Goal: Contribute content: Contribute content

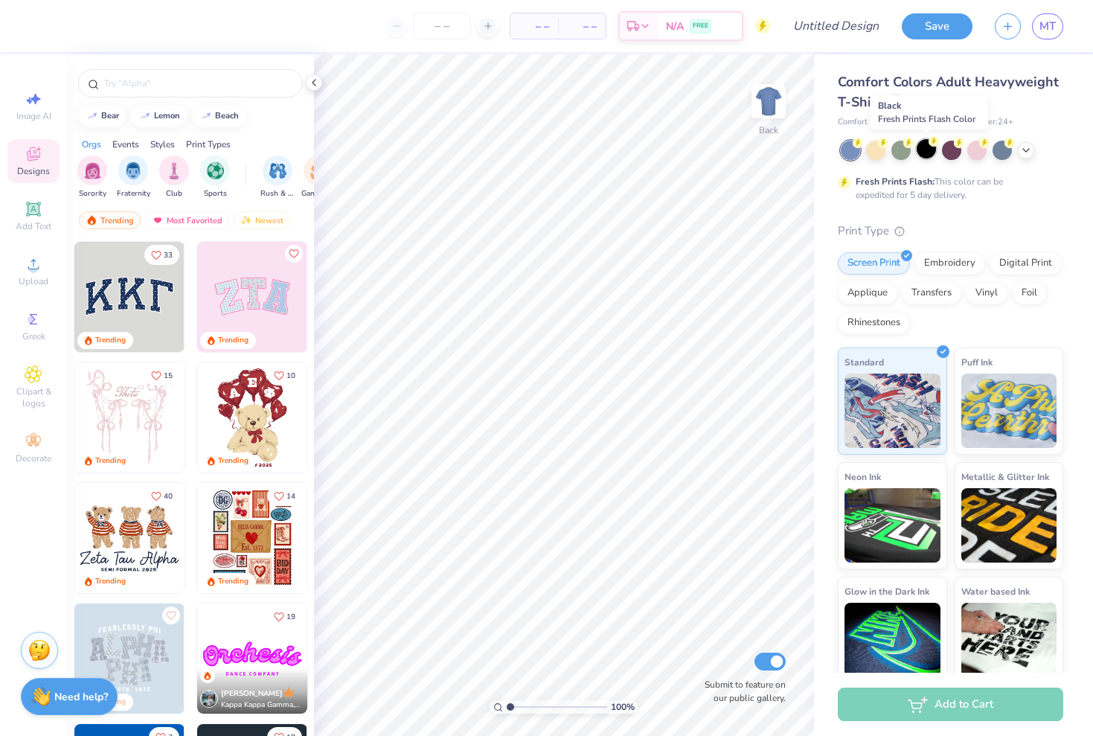
click at [928, 154] on div at bounding box center [925, 148] width 19 height 19
click at [30, 213] on icon at bounding box center [33, 208] width 11 height 11
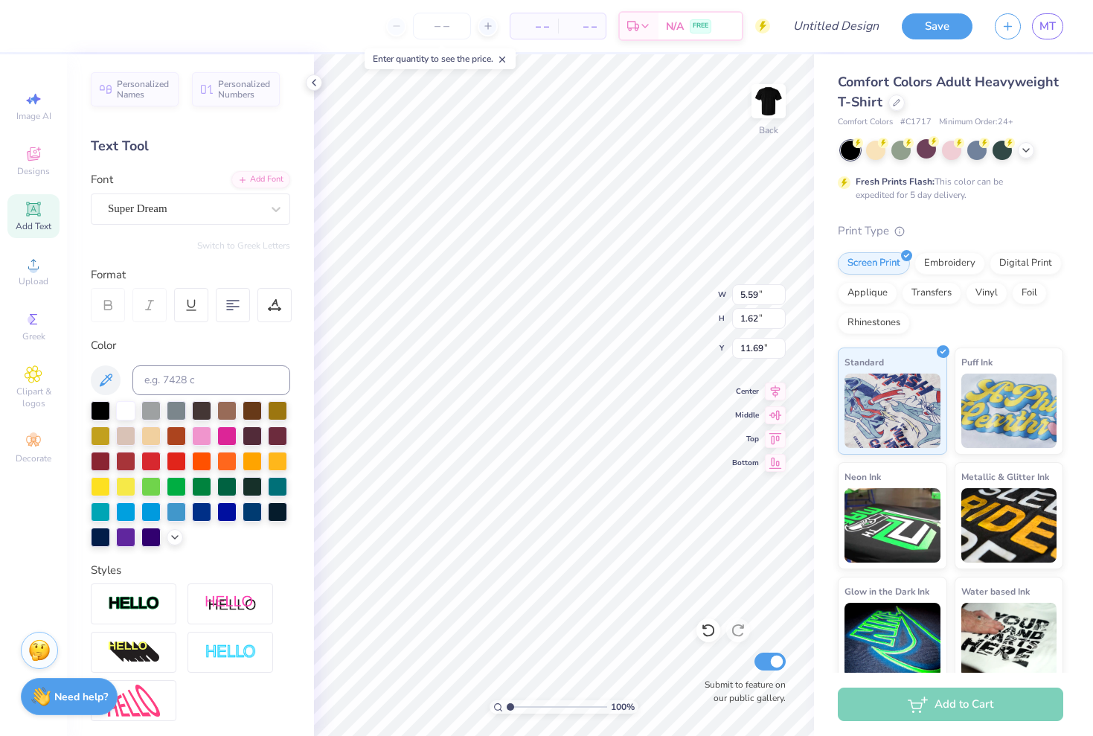
scroll to position [0, 6]
type textarea "CREATE AN:D IMPACT"
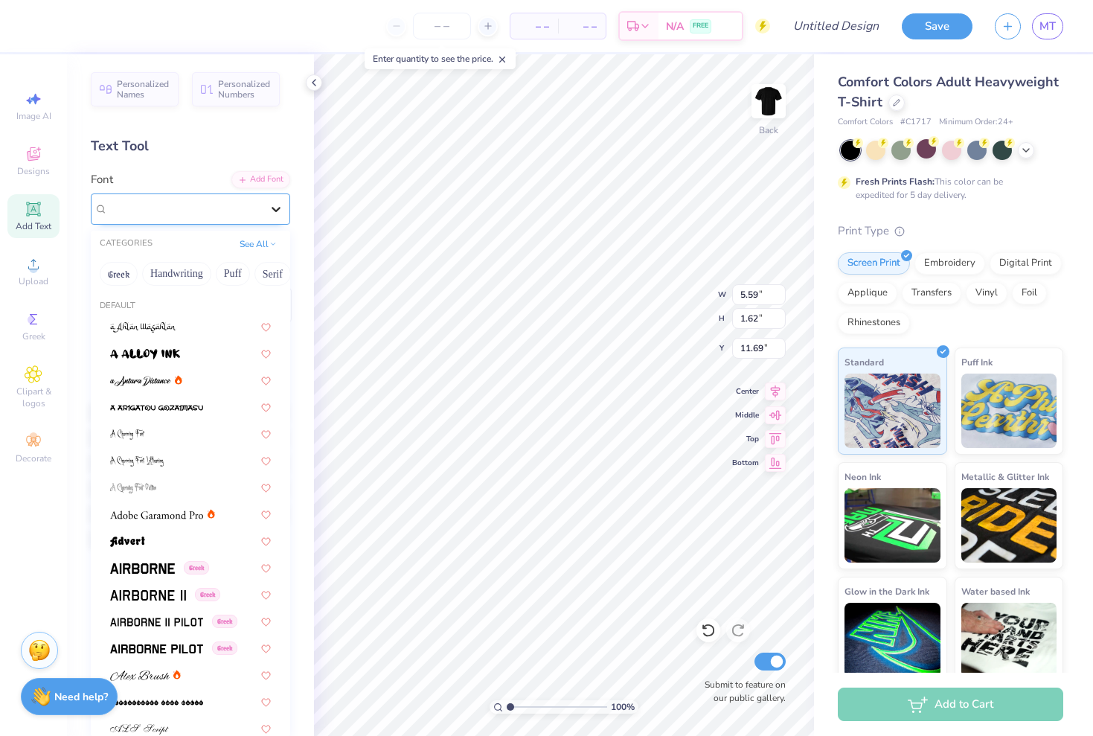
click at [268, 210] on div at bounding box center [276, 209] width 27 height 27
click at [188, 283] on button "Handwriting" at bounding box center [176, 274] width 69 height 24
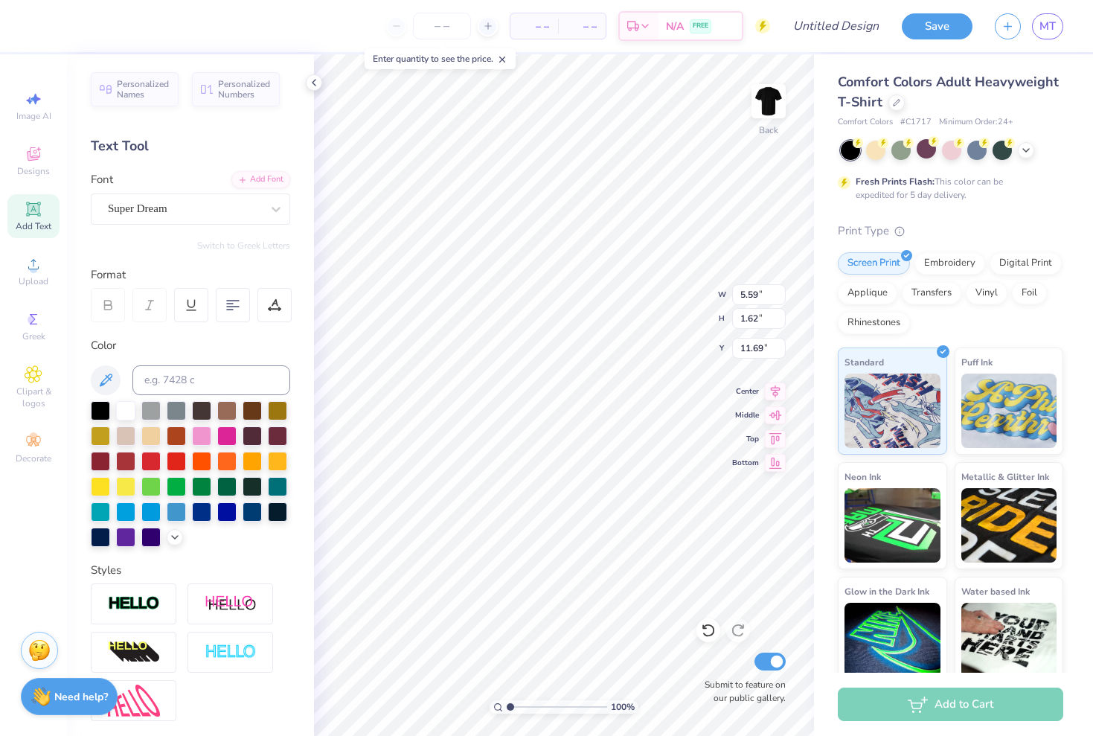
scroll to position [0, 3]
click at [155, 219] on div "Super Dream" at bounding box center [184, 208] width 156 height 23
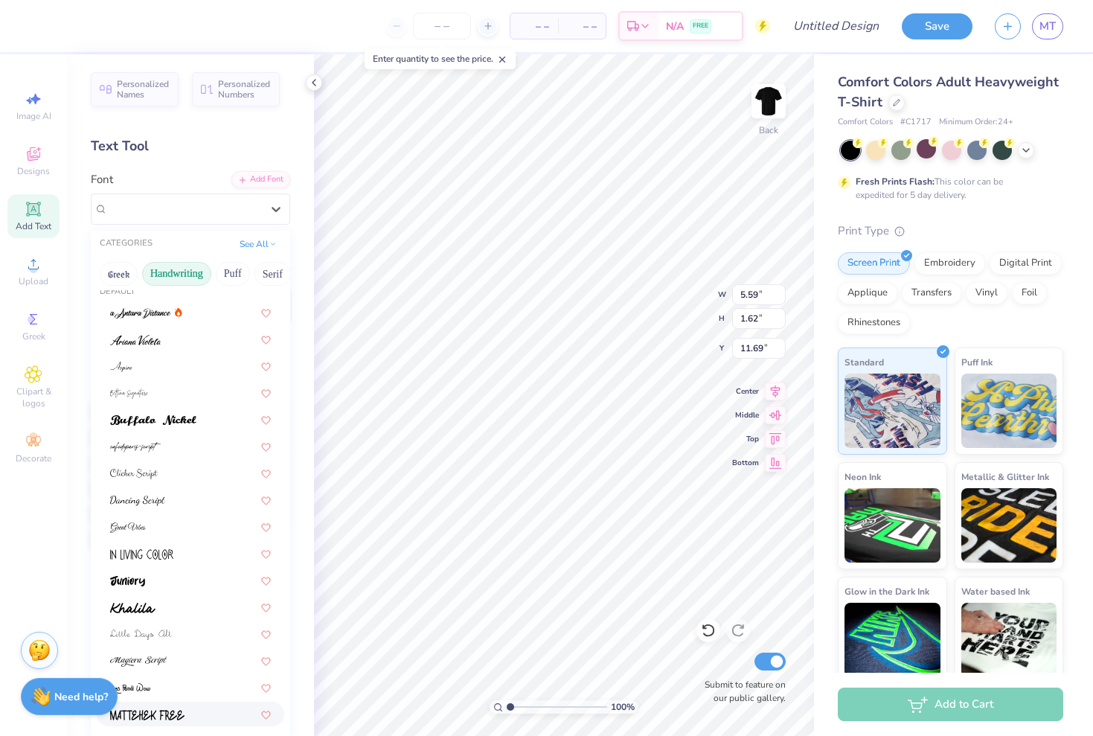
scroll to position [0, 0]
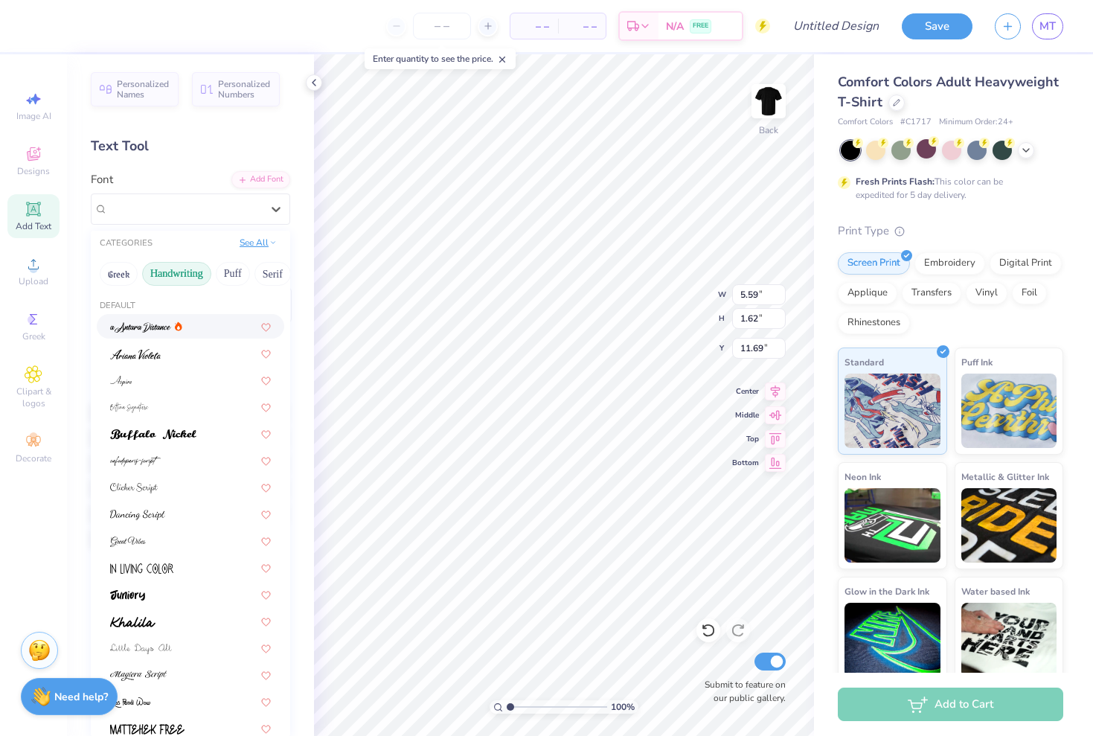
click at [268, 245] on button "See All" at bounding box center [258, 242] width 46 height 15
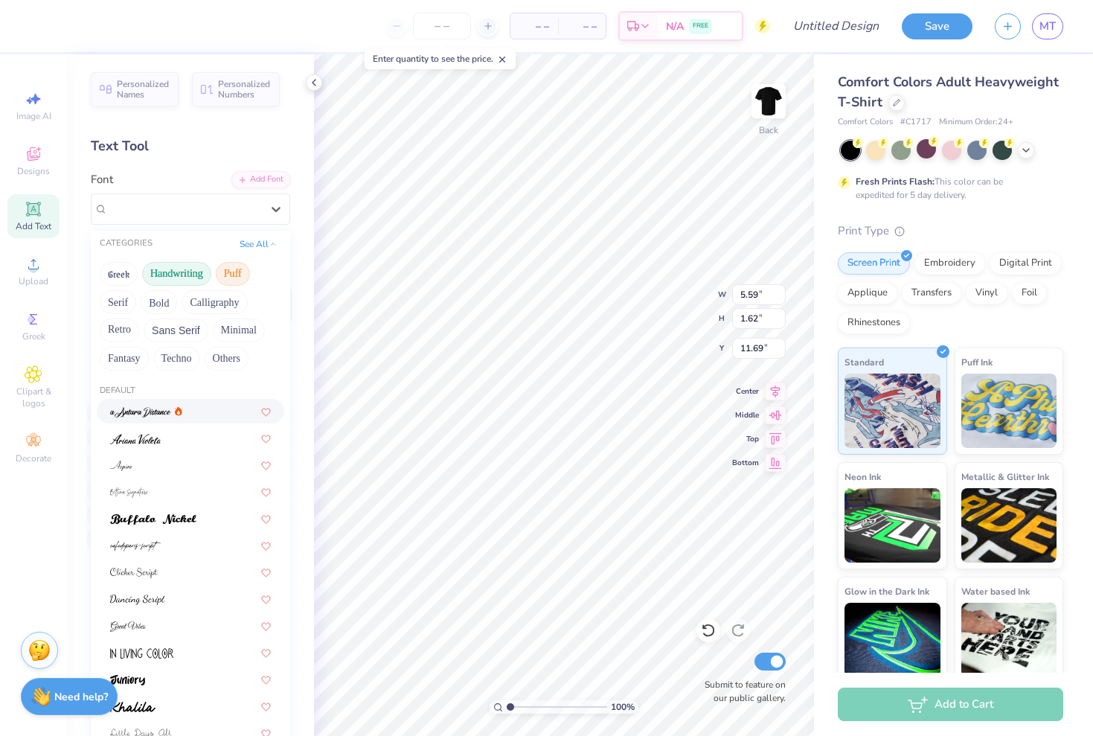
click at [234, 270] on button "Puff" at bounding box center [233, 274] width 34 height 24
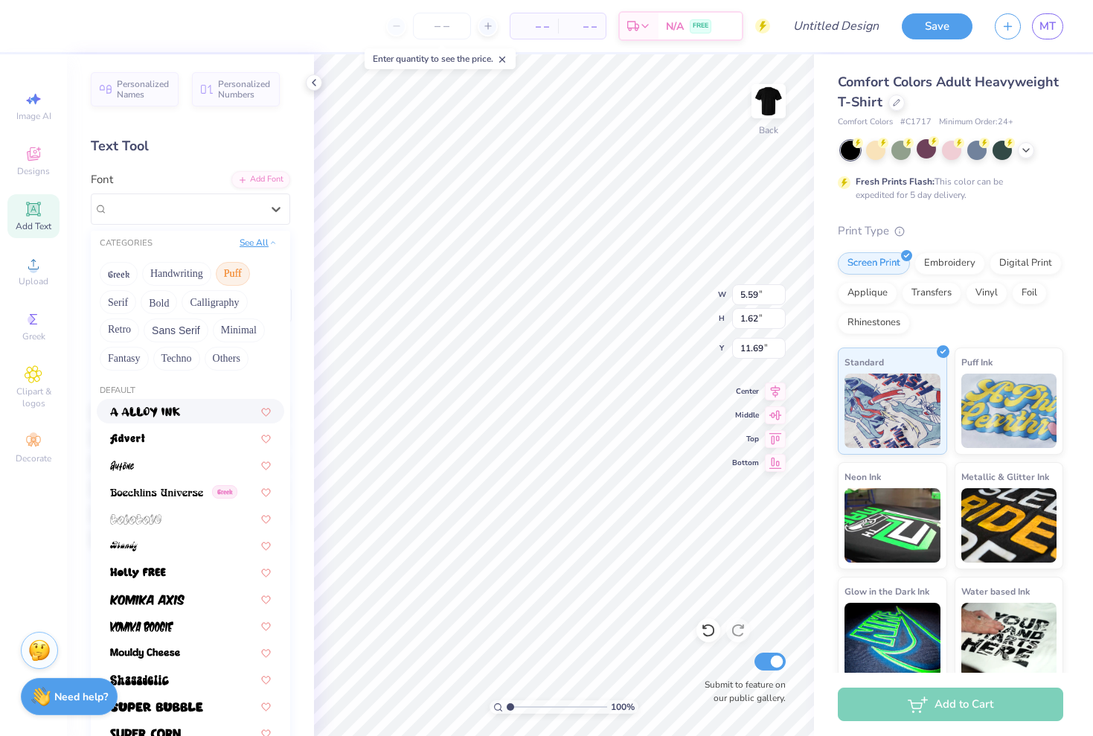
click at [263, 243] on button "See All" at bounding box center [258, 242] width 46 height 15
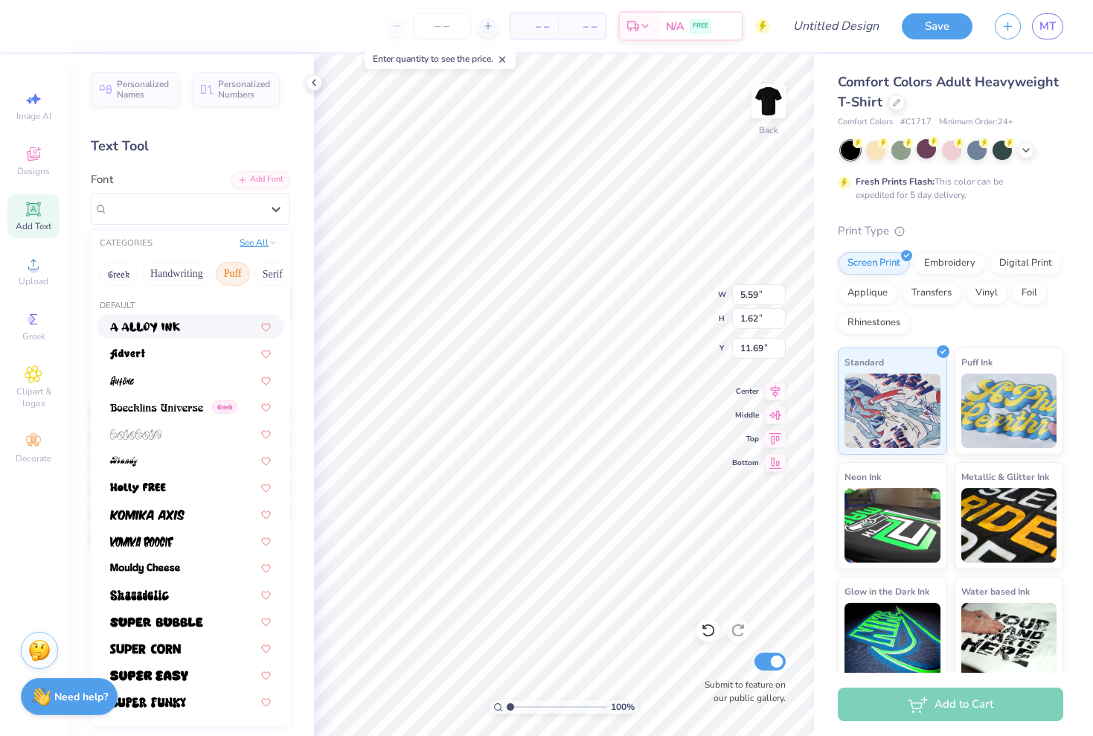
click at [253, 245] on button "See All" at bounding box center [258, 242] width 46 height 15
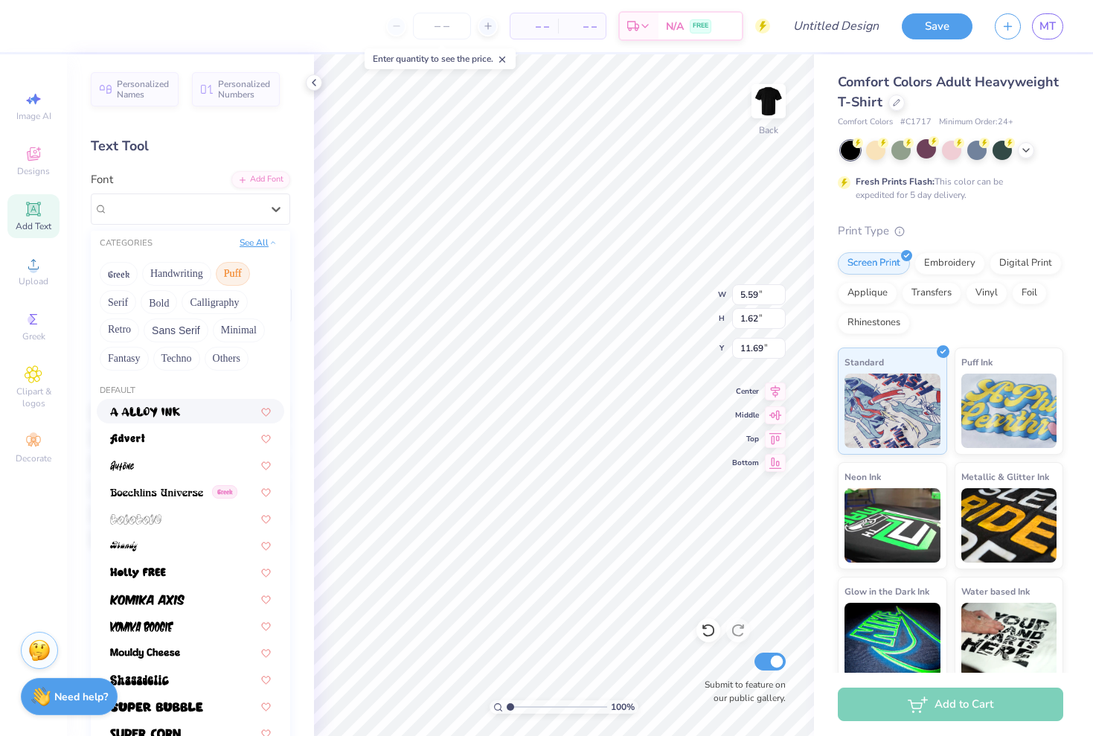
click at [247, 248] on button "See All" at bounding box center [258, 242] width 46 height 15
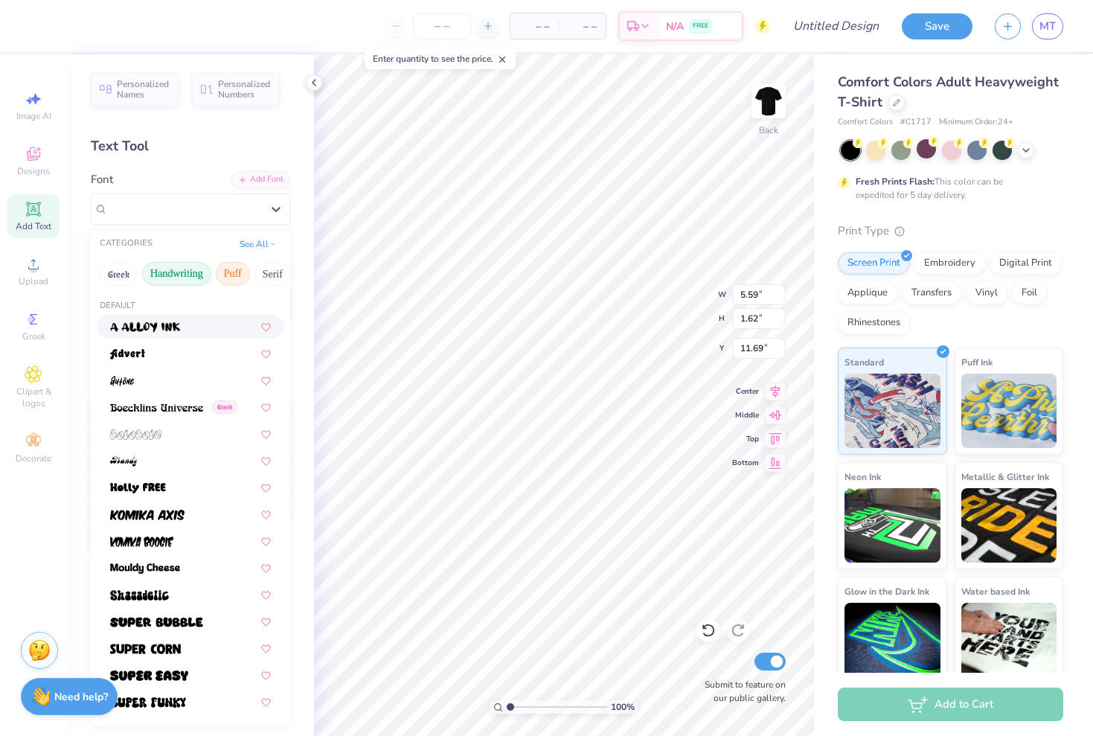
click at [170, 281] on button "Handwriting" at bounding box center [176, 274] width 69 height 24
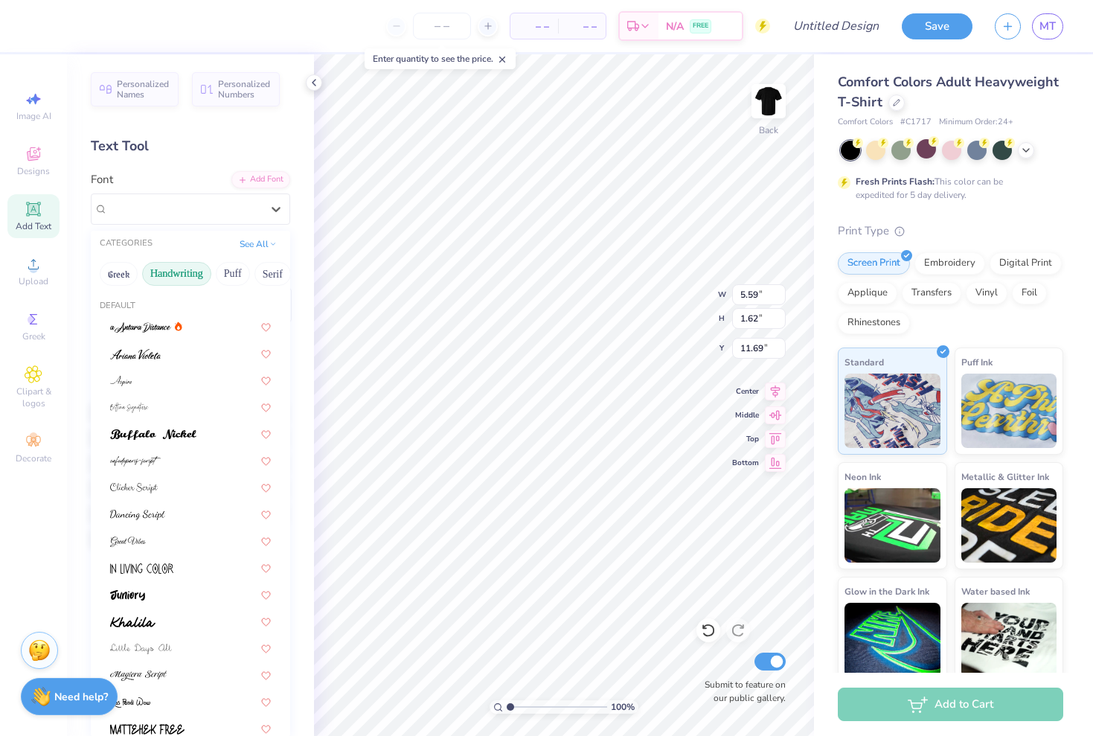
click at [172, 267] on button "Handwriting" at bounding box center [176, 274] width 69 height 24
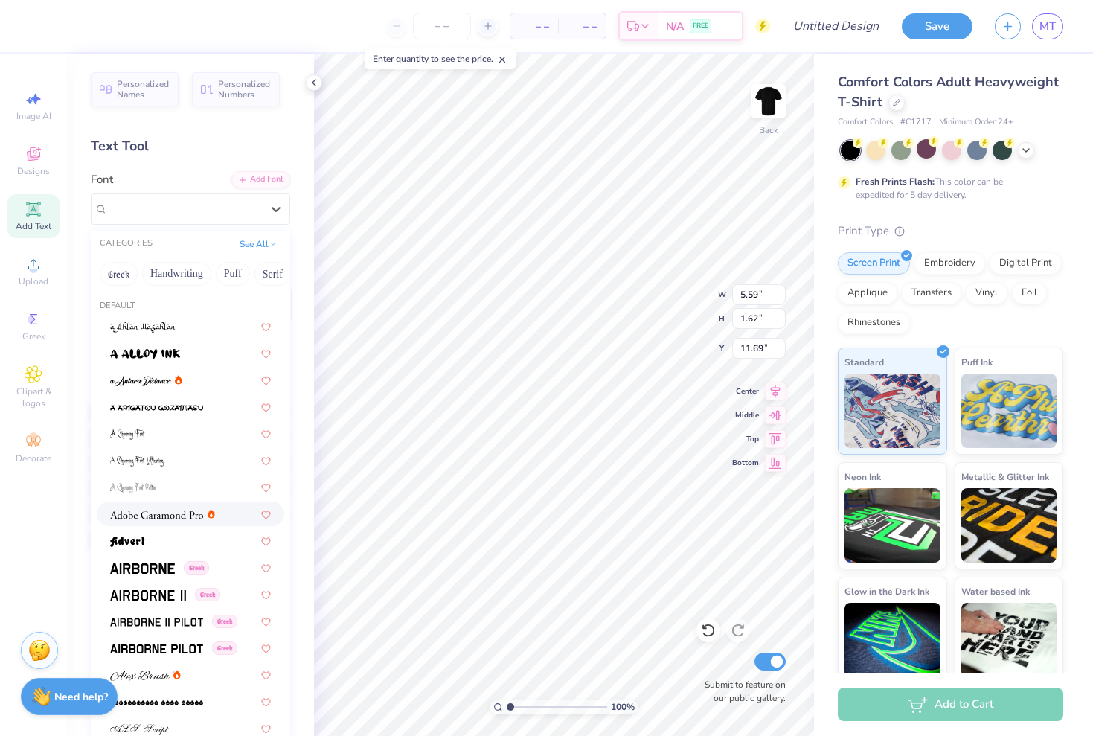
click at [150, 520] on img at bounding box center [156, 515] width 93 height 10
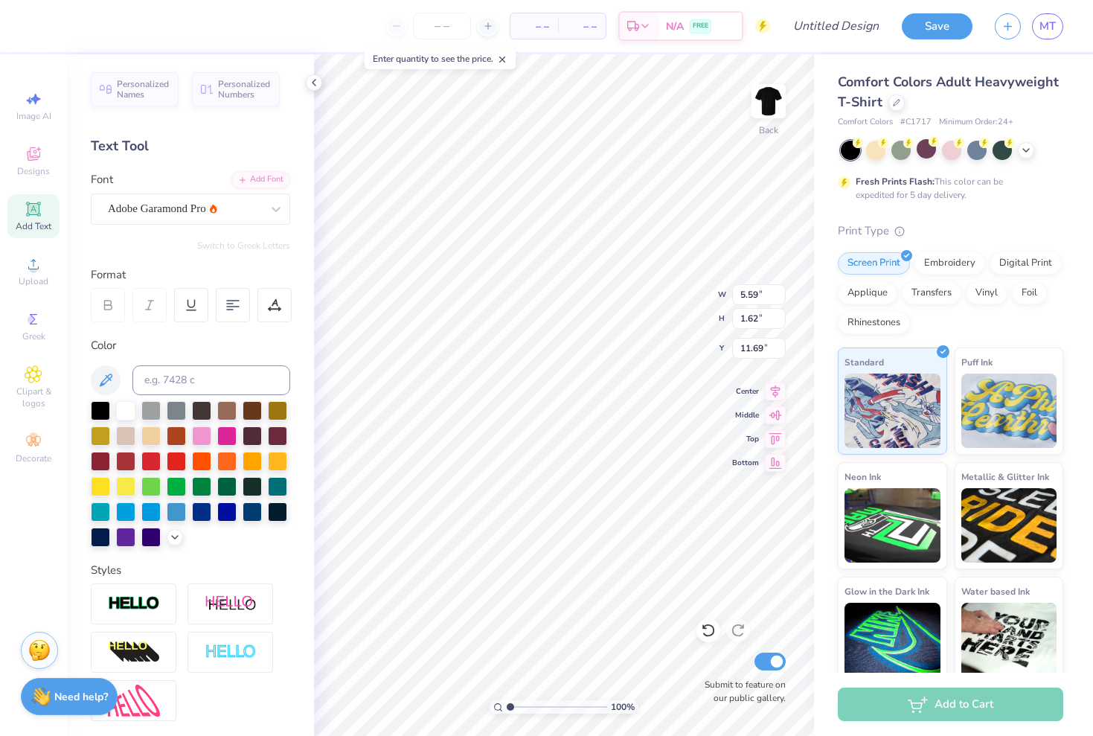
scroll to position [0, 6]
click at [192, 204] on span "Adobe Garamond Pro" at bounding box center [157, 208] width 98 height 17
type input "3.33"
type input "0.23"
type input "12.76"
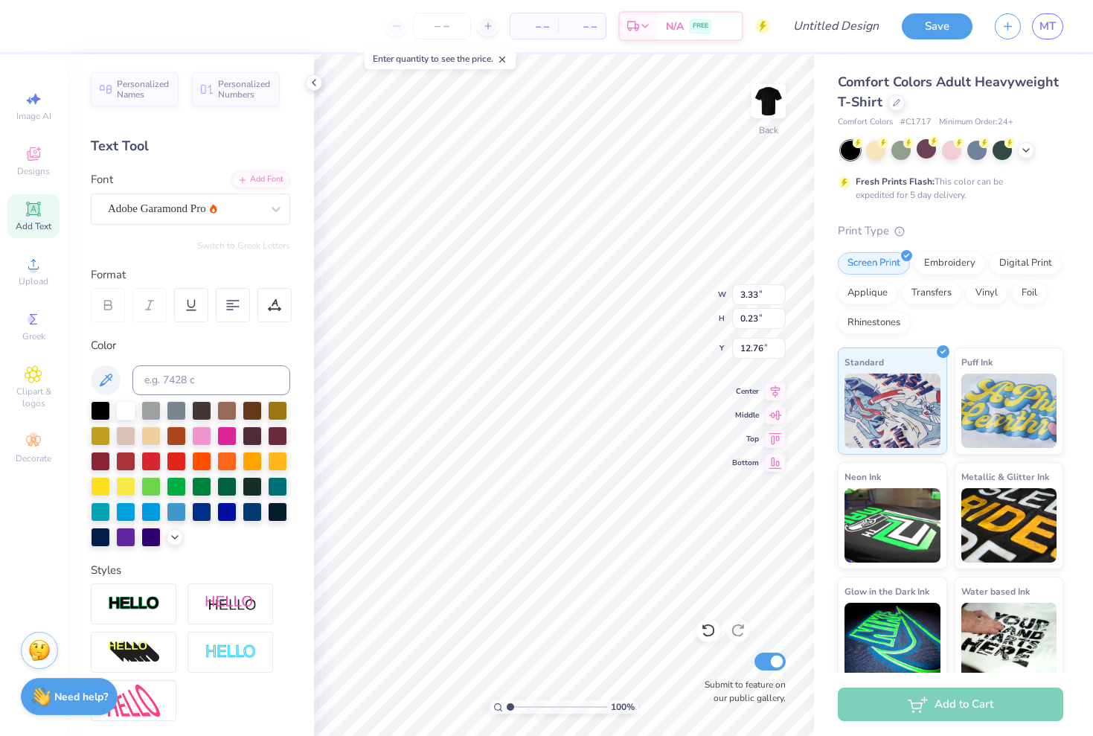
type input "7.15"
type input "0.49"
type input "12.50"
click at [275, 305] on icon at bounding box center [274, 304] width 13 height 13
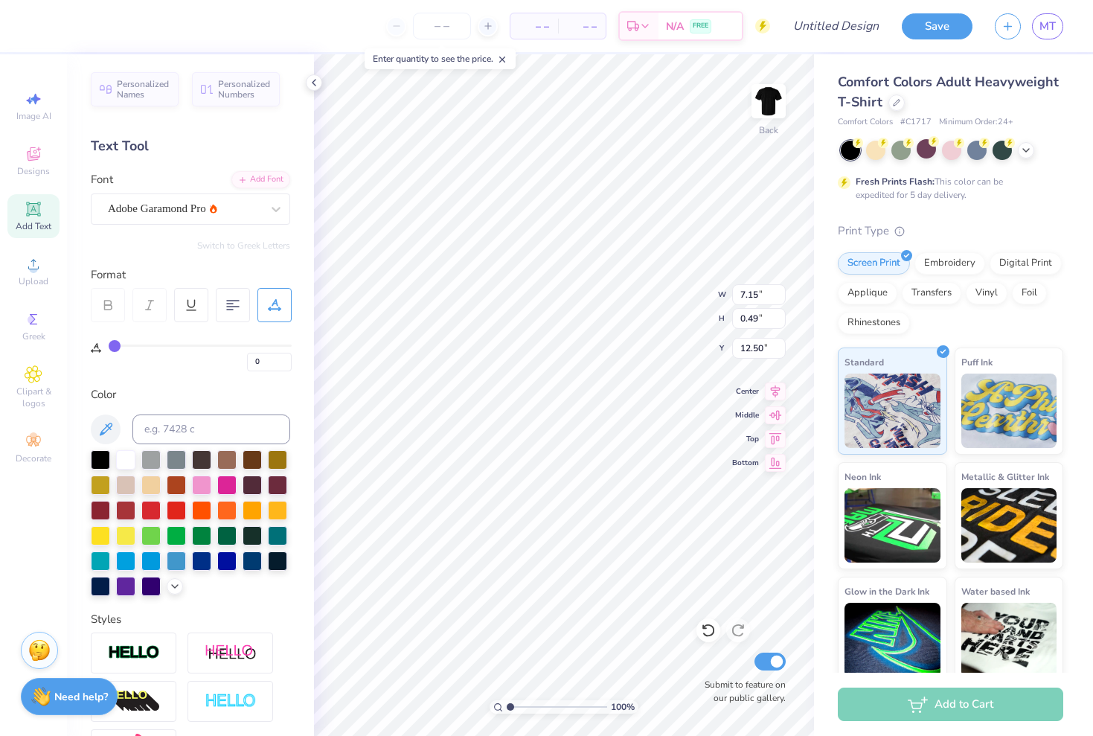
type input "2"
type input "4"
type input "6"
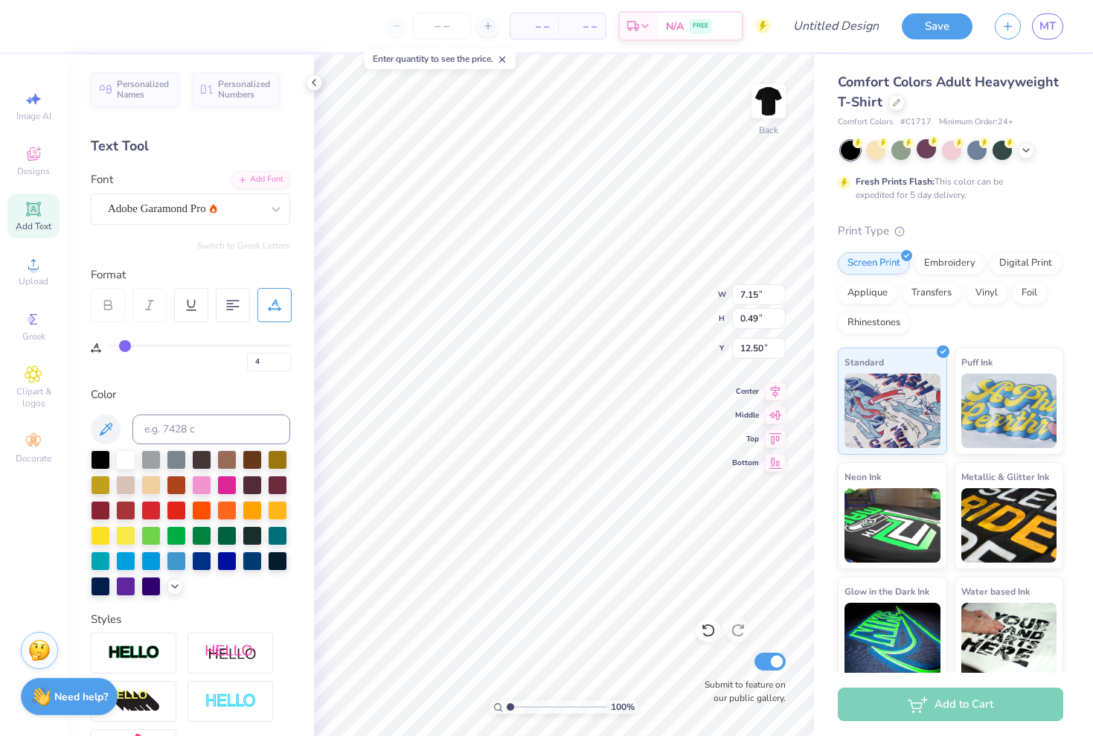
type input "6"
type input "8"
type input "10"
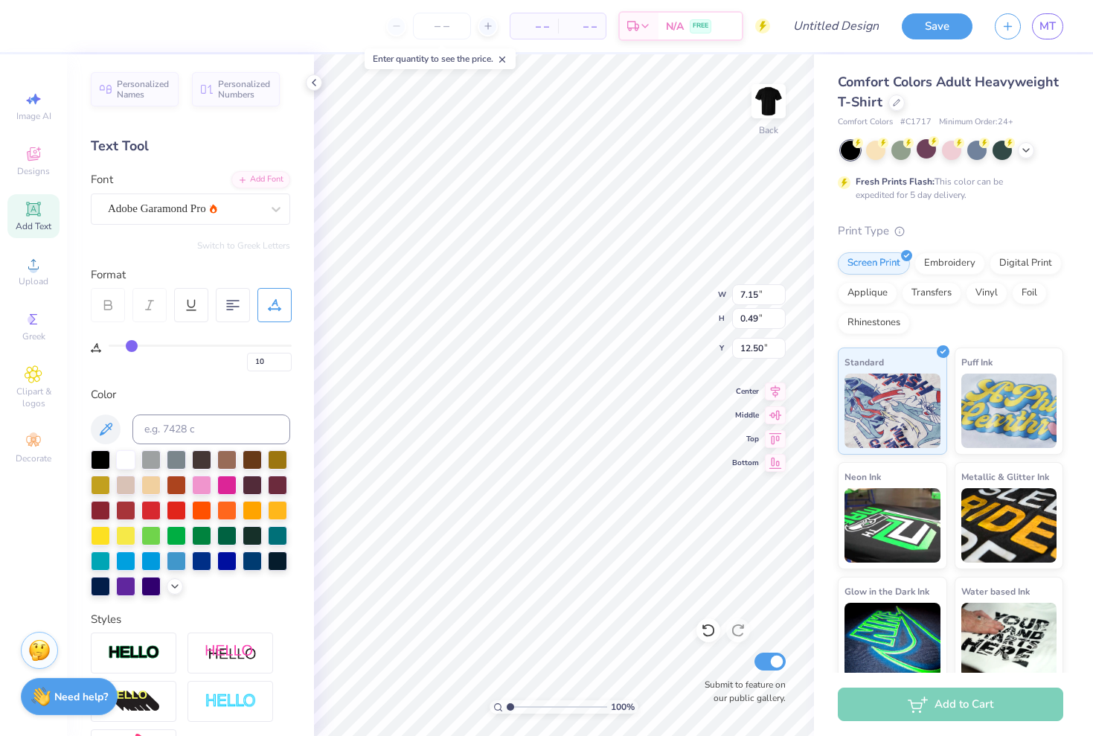
type input "12"
type input "14"
type input "15"
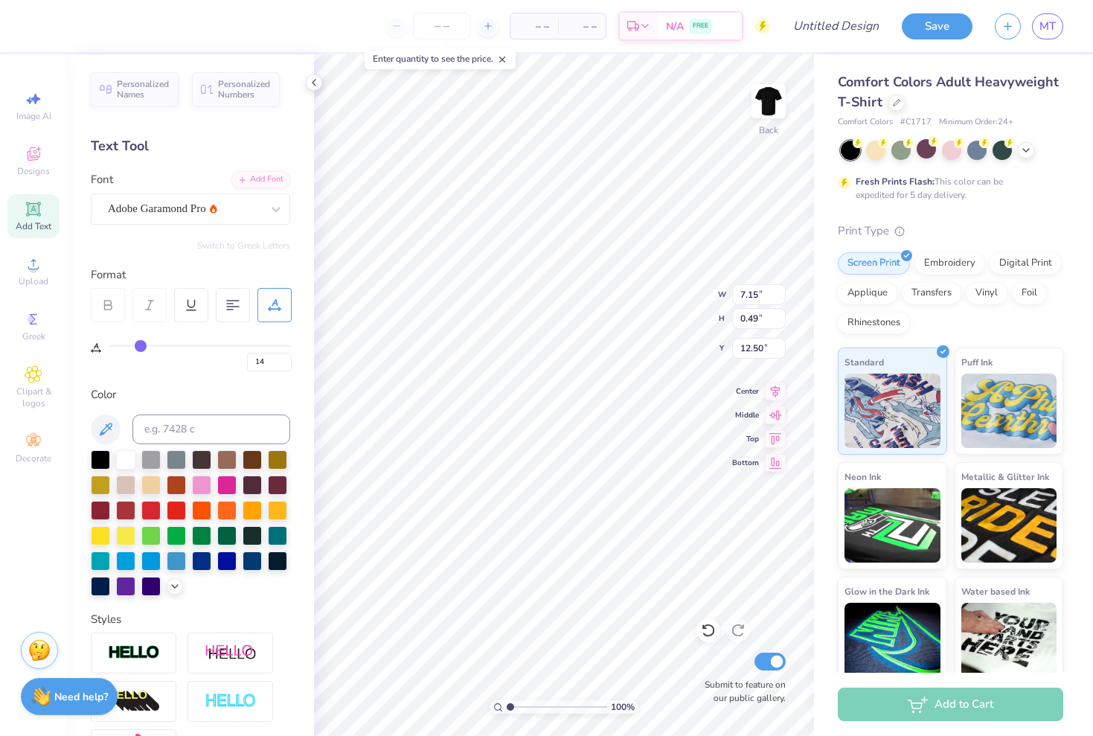
type input "15"
type input "16"
type input "17"
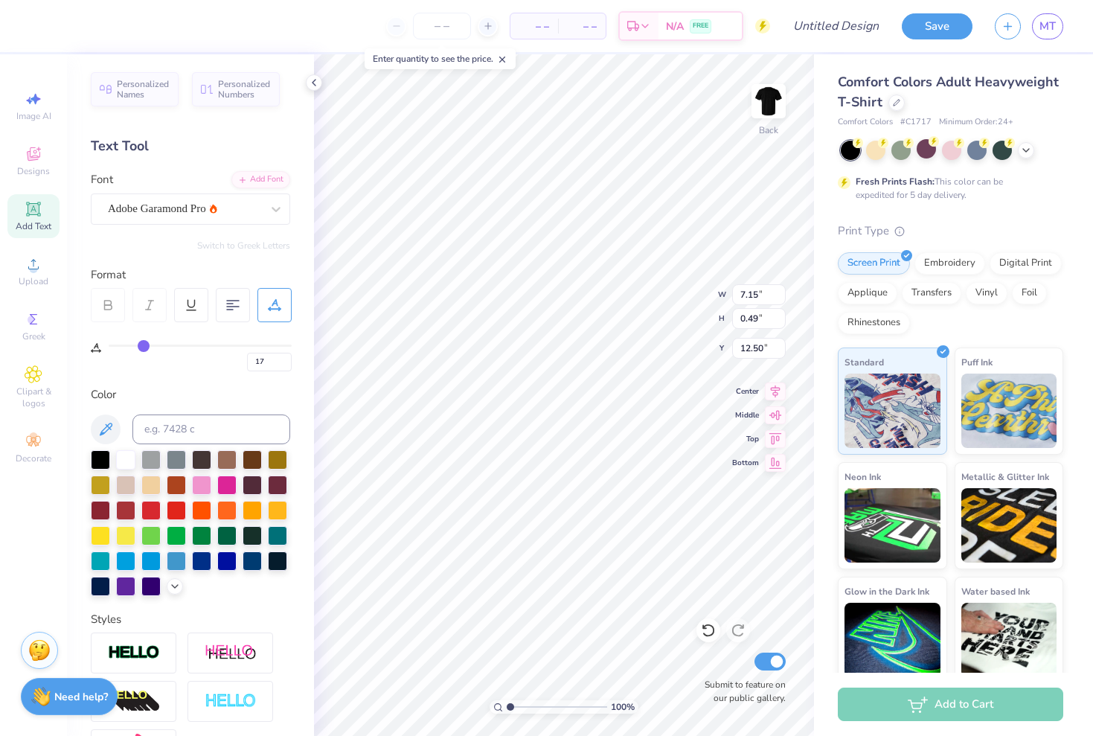
type input "18"
type input "19"
type input "20"
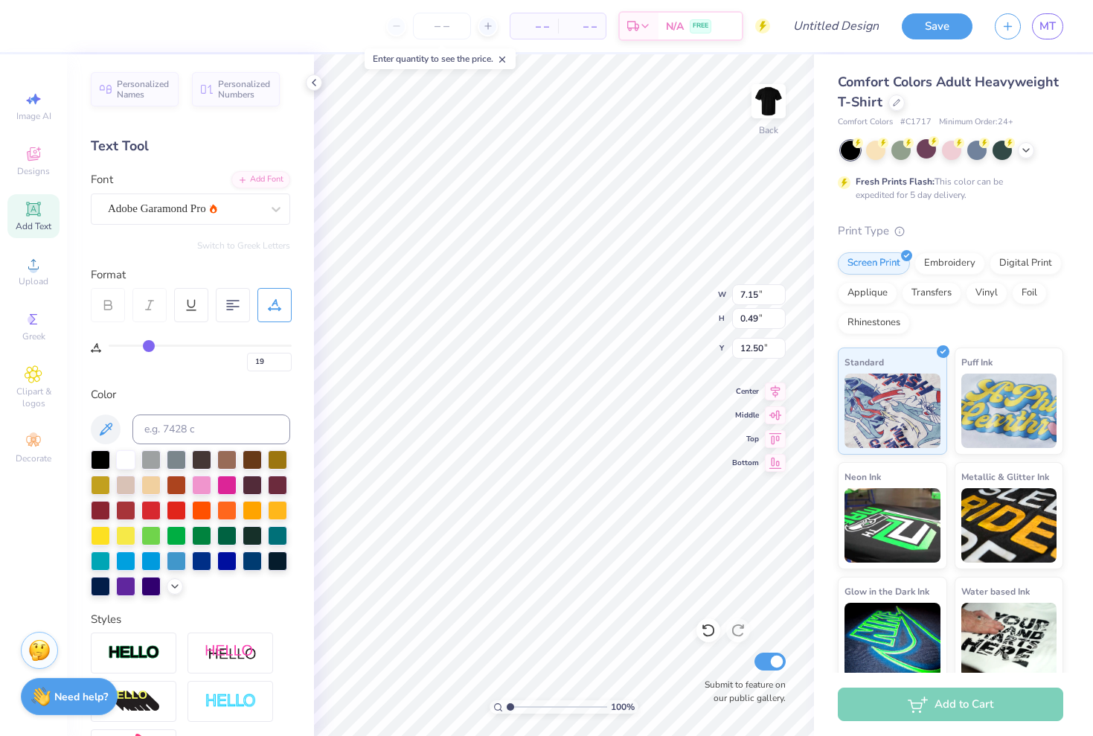
type input "20"
type input "21"
type input "22"
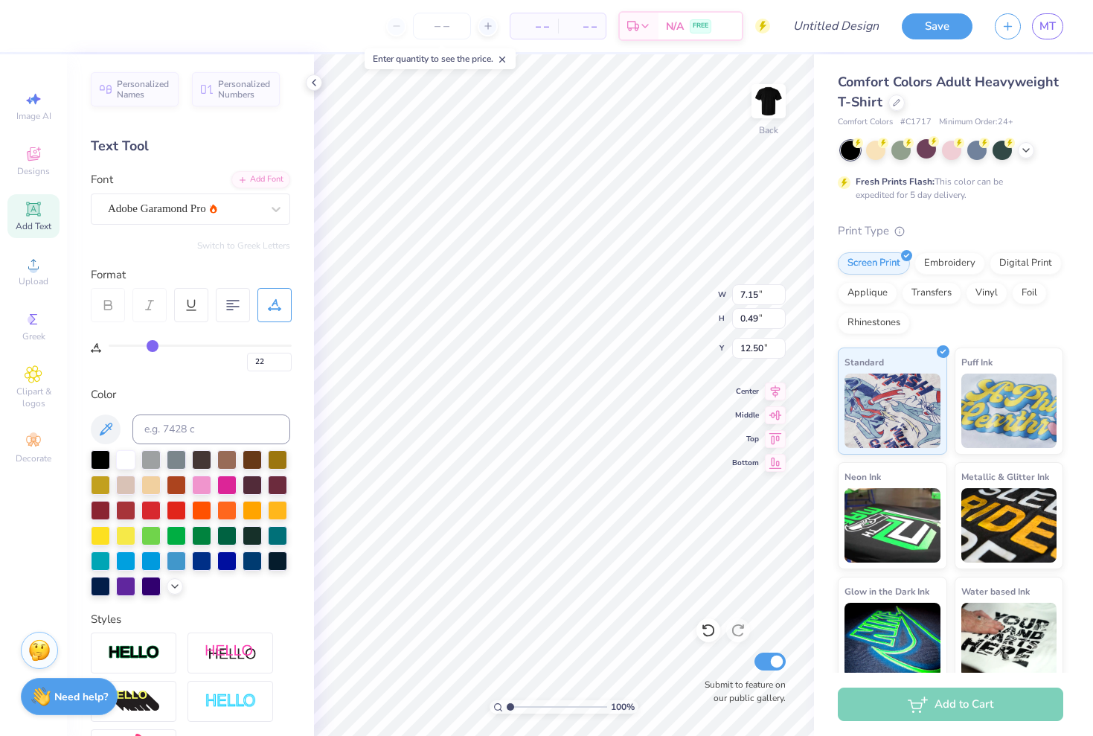
type input "23"
type input "24"
type input "25"
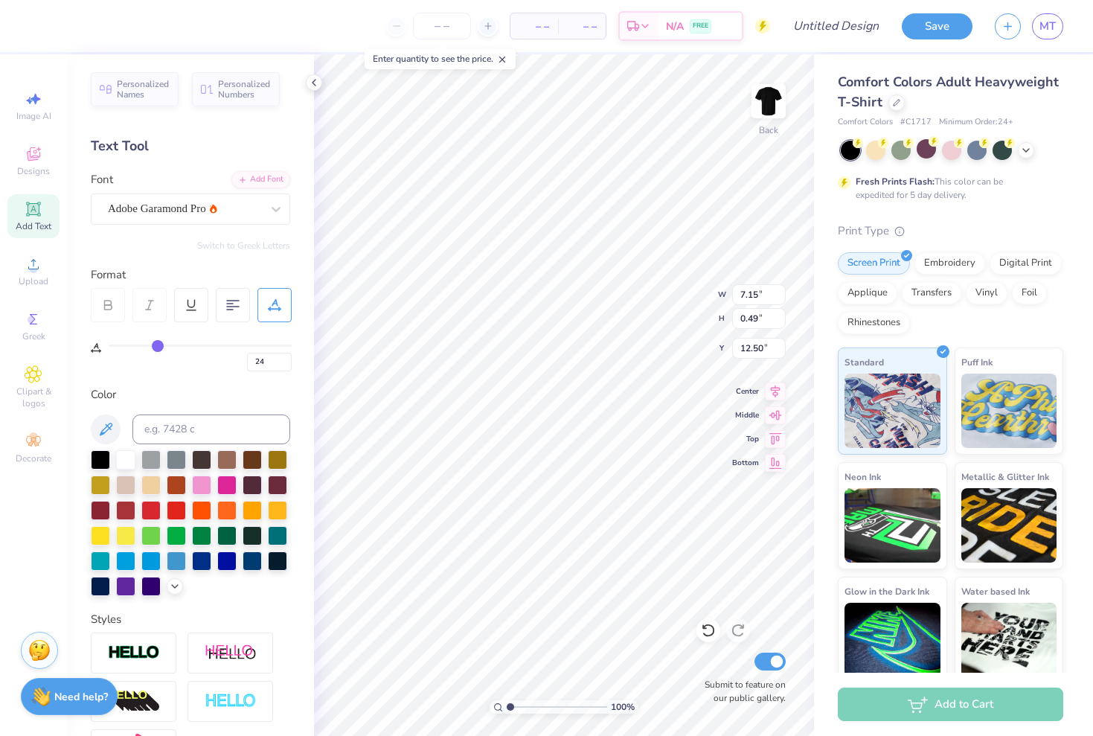
type input "25"
type input "26"
type input "27"
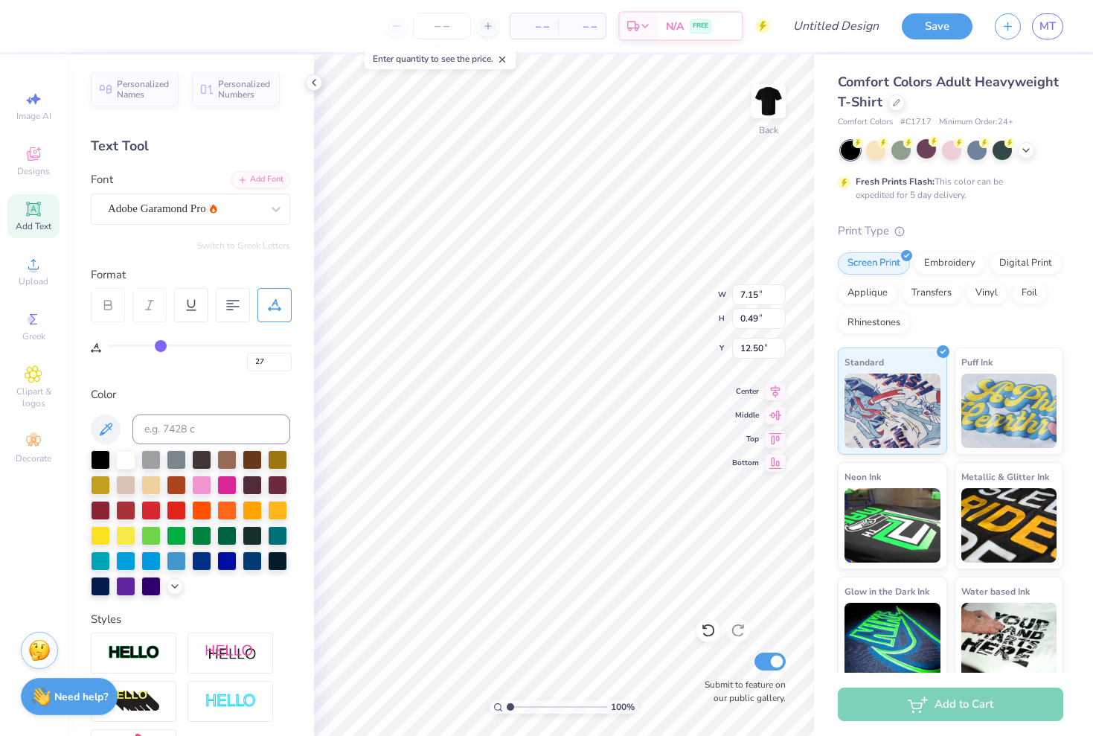
type input "28"
type input "30"
type input "32"
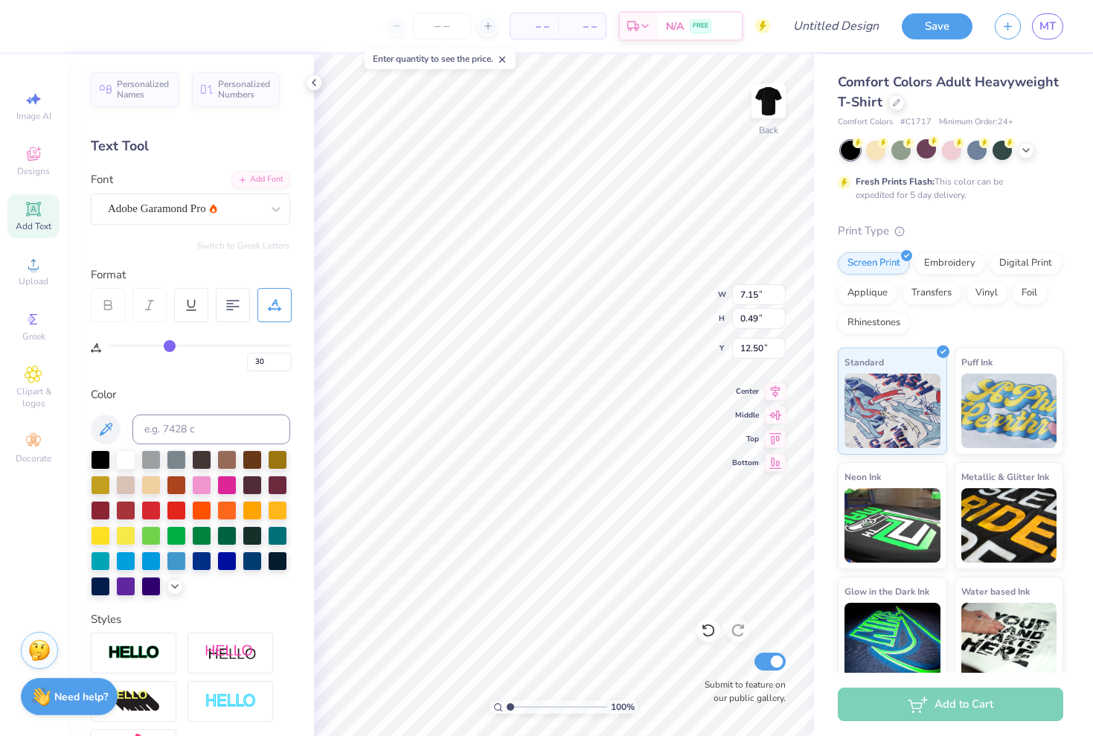
type input "32"
type input "33"
type input "35"
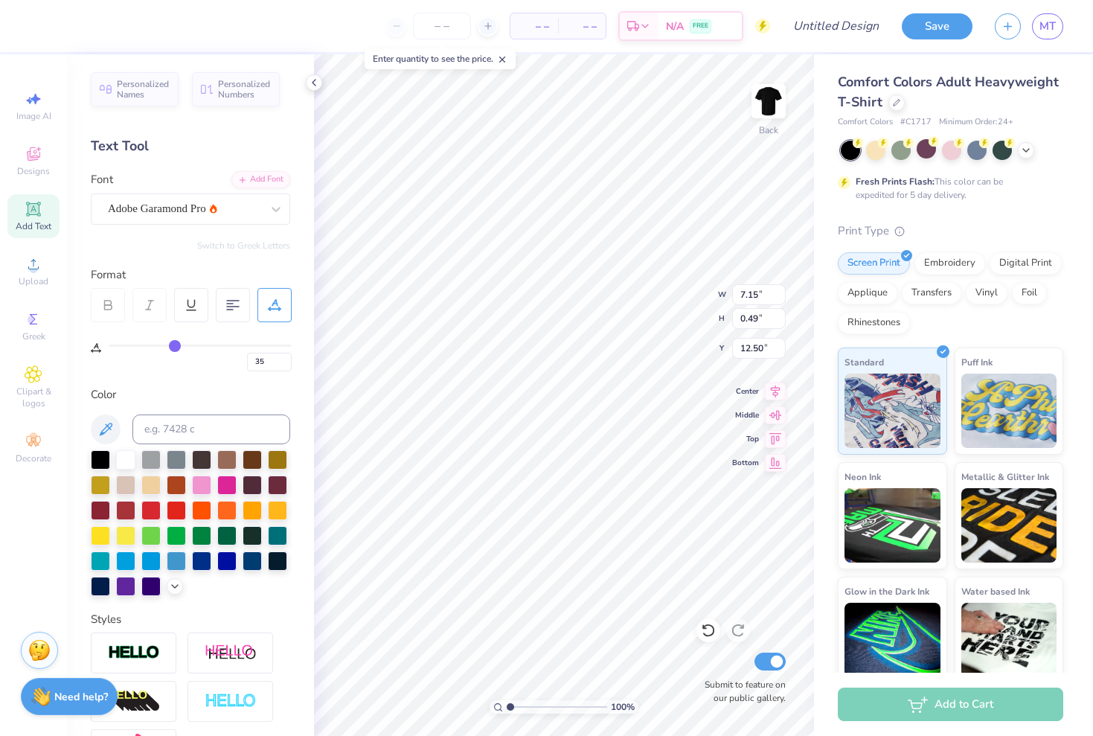
type input "37"
type input "39"
type input "40"
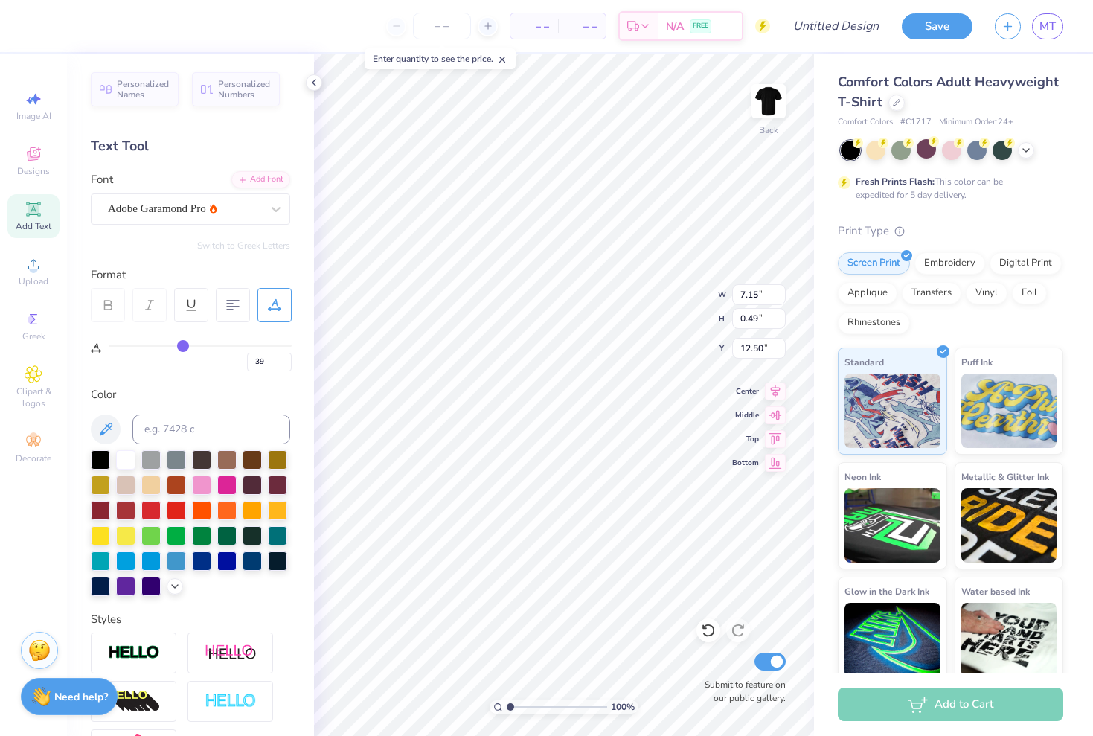
type input "40"
type input "41"
type input "42"
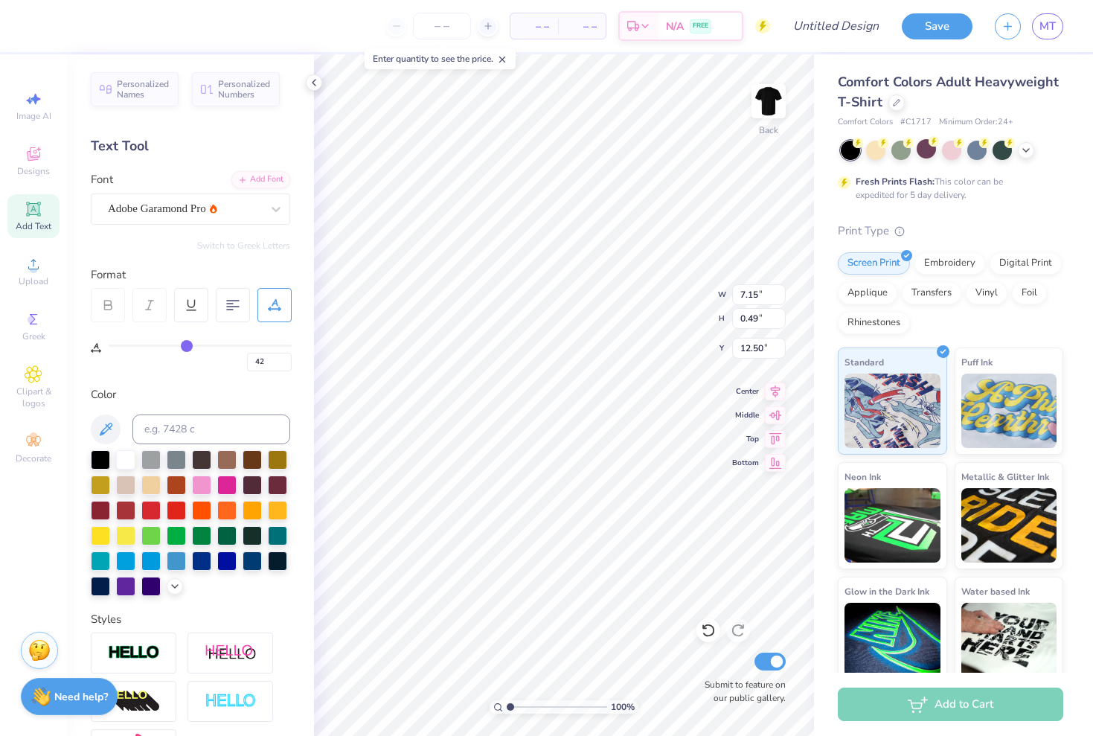
type input "43"
type input "44"
type input "45"
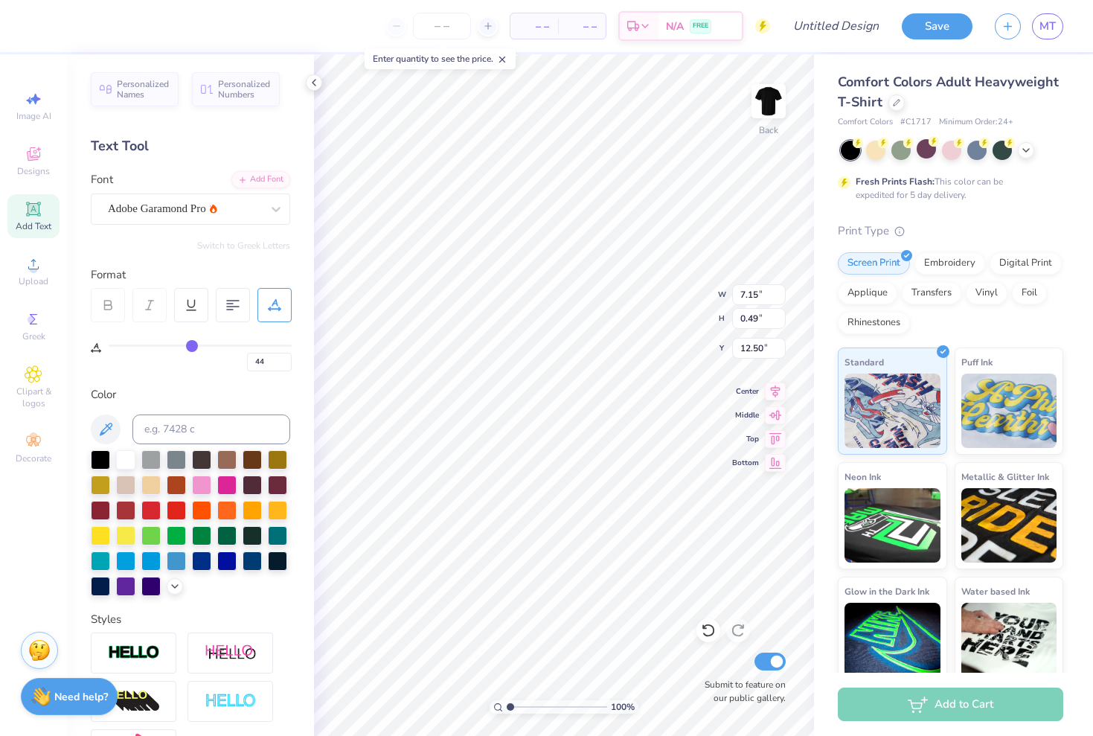
type input "45"
type input "46"
type input "47"
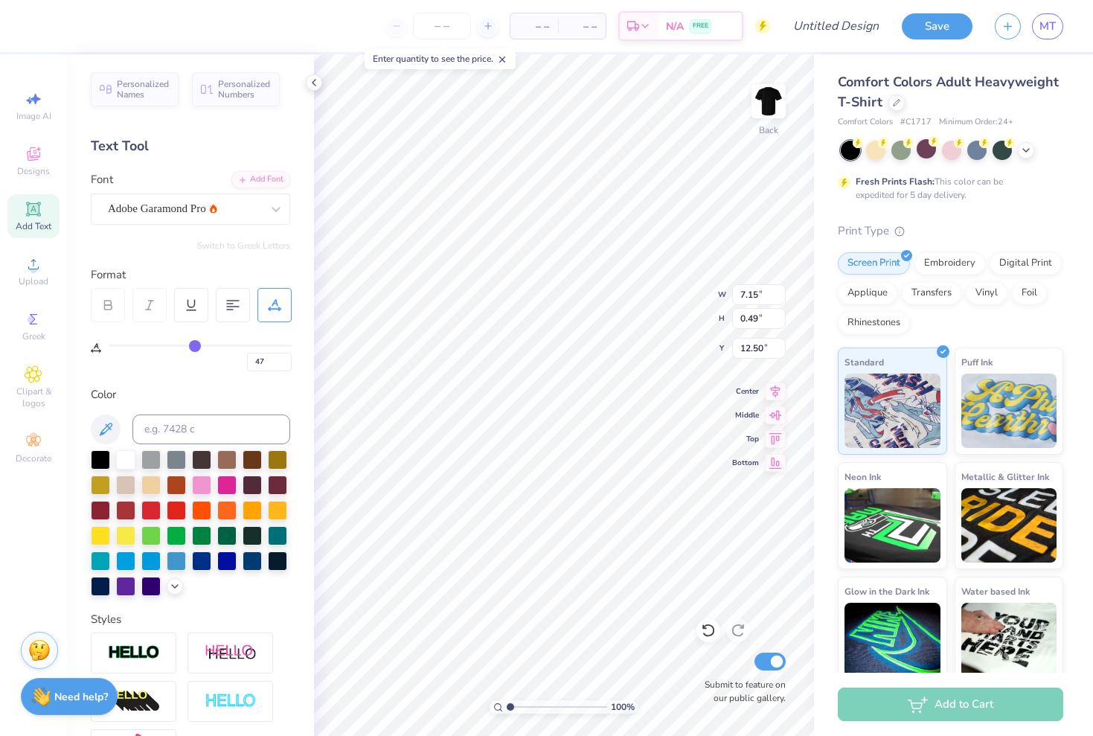
type input "48"
type input "49"
type input "50"
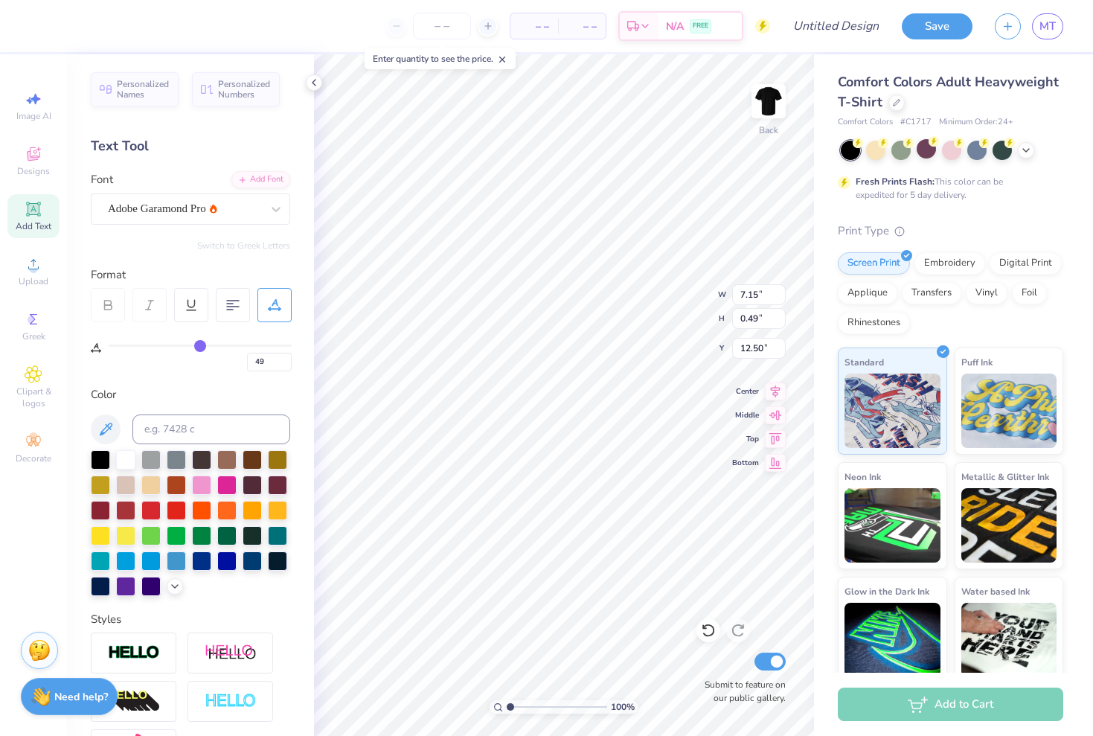
type input "50"
type input "51"
type input "52"
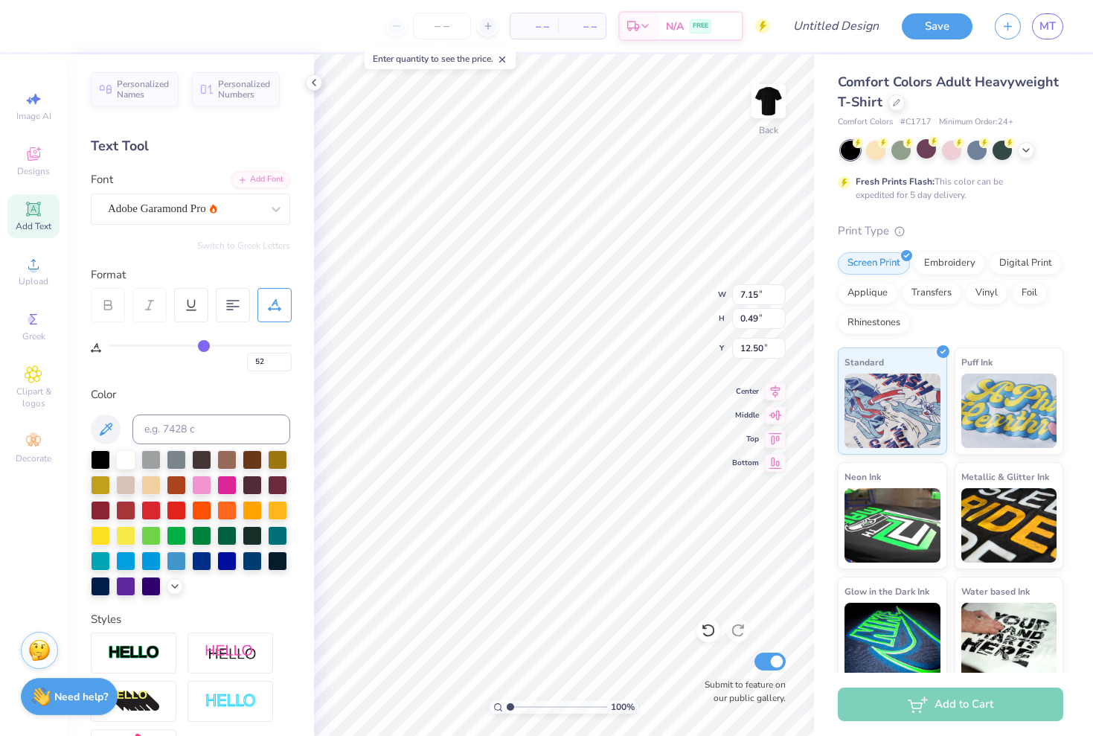
type input "53"
type input "54"
type input "55"
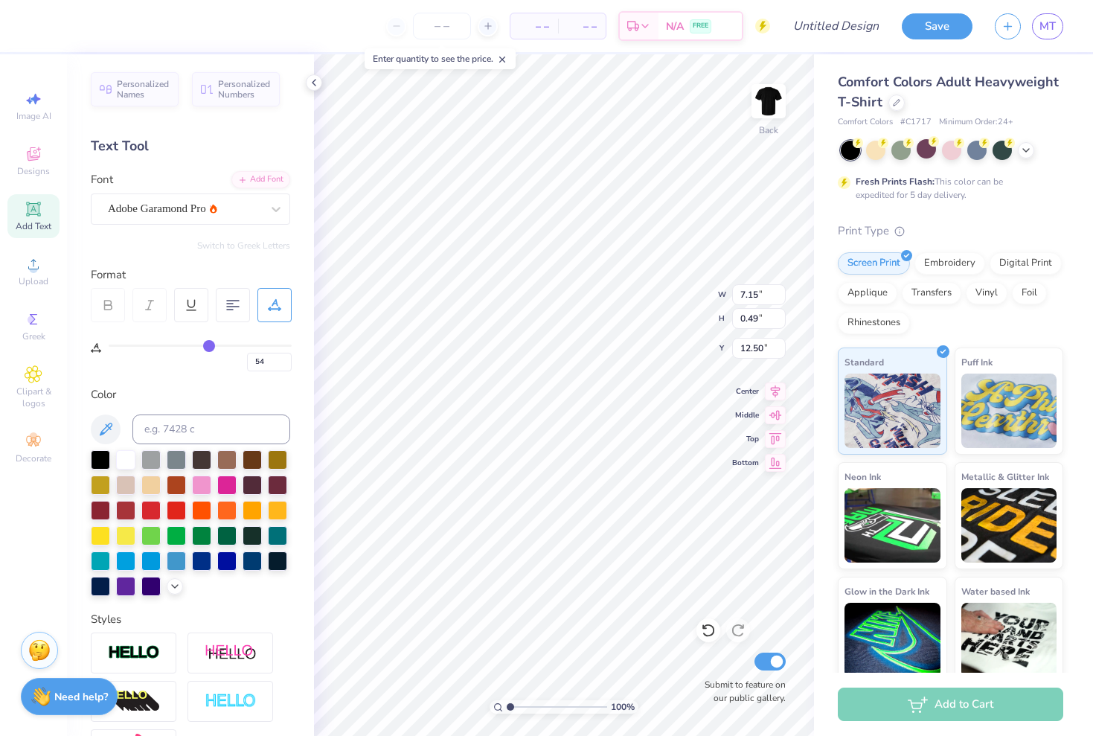
type input "55"
type input "56"
type input "57"
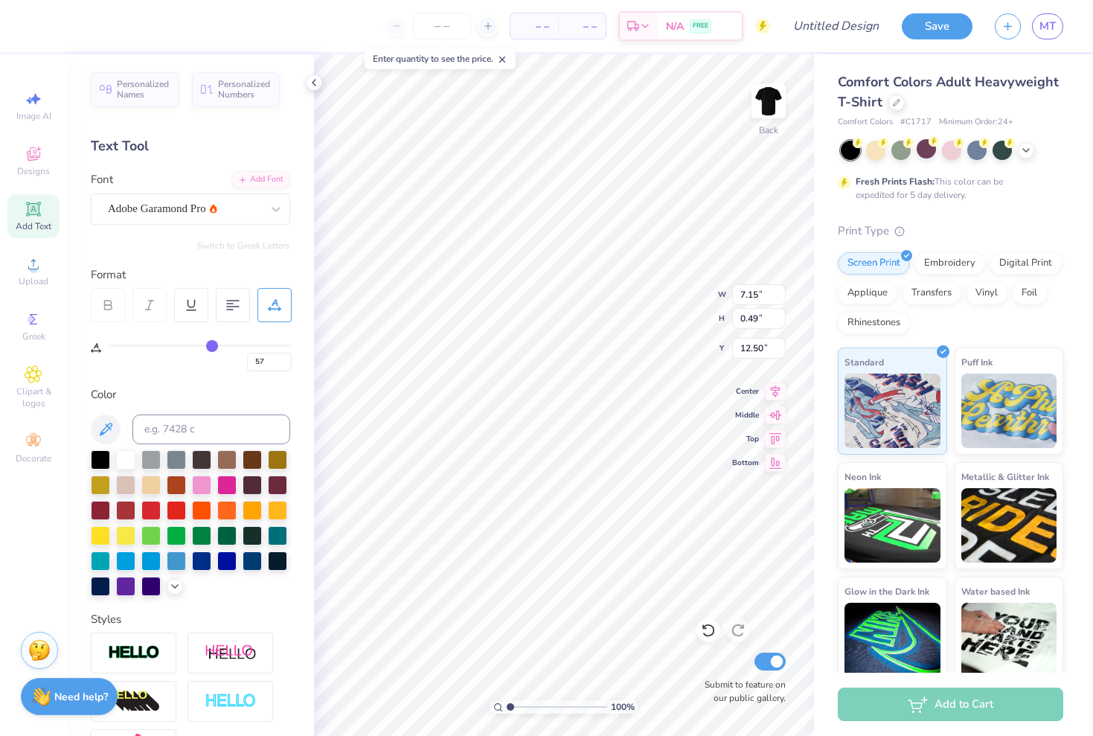
type input "58"
type input "59"
type input "60"
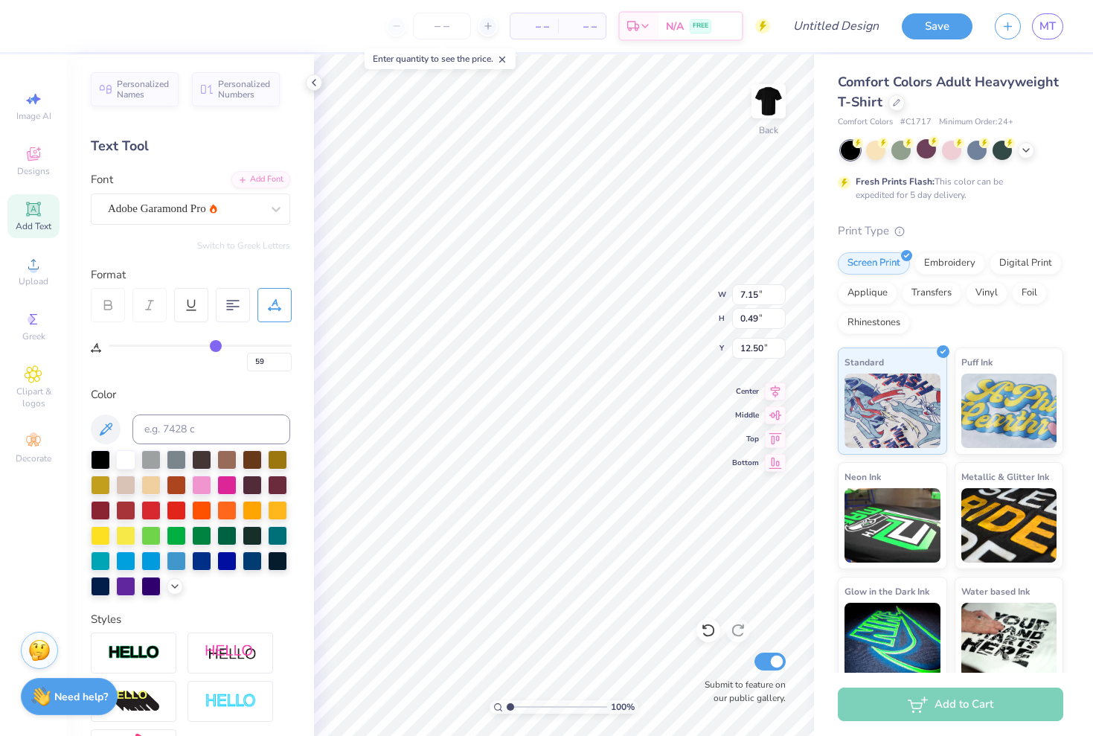
type input "60"
type input "61"
type input "62"
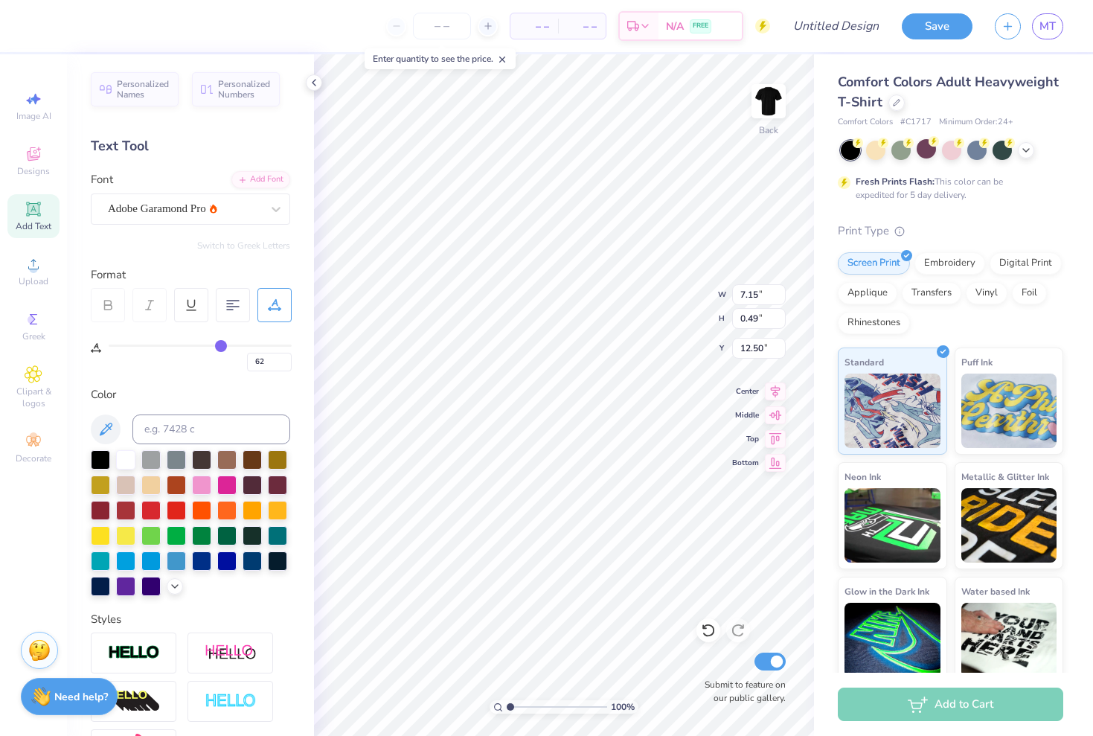
type input "63"
type input "64"
type input "65"
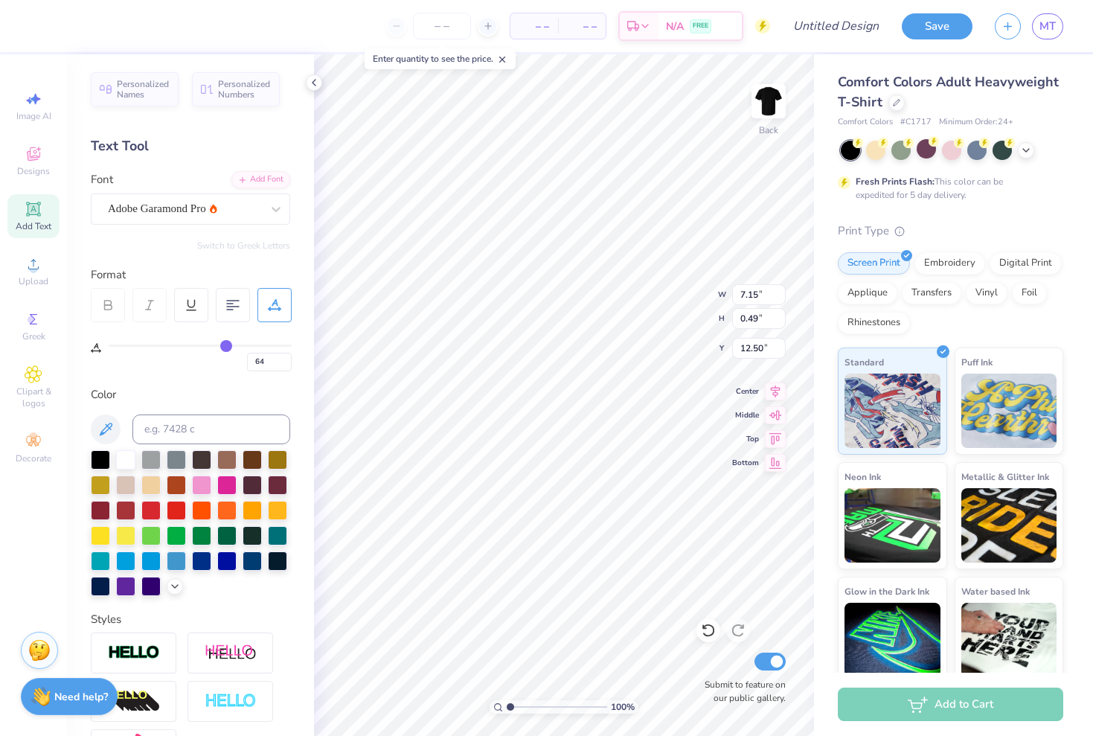
type input "65"
type input "66"
type input "67"
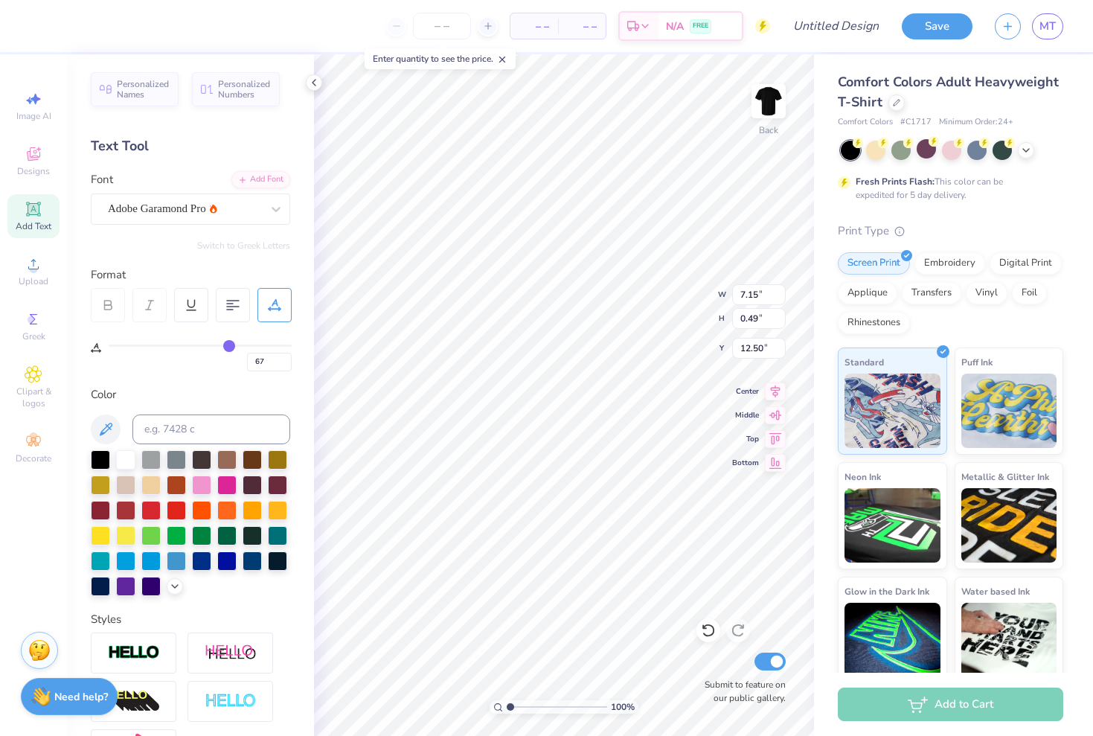
type input "69"
type input "71"
type input "73"
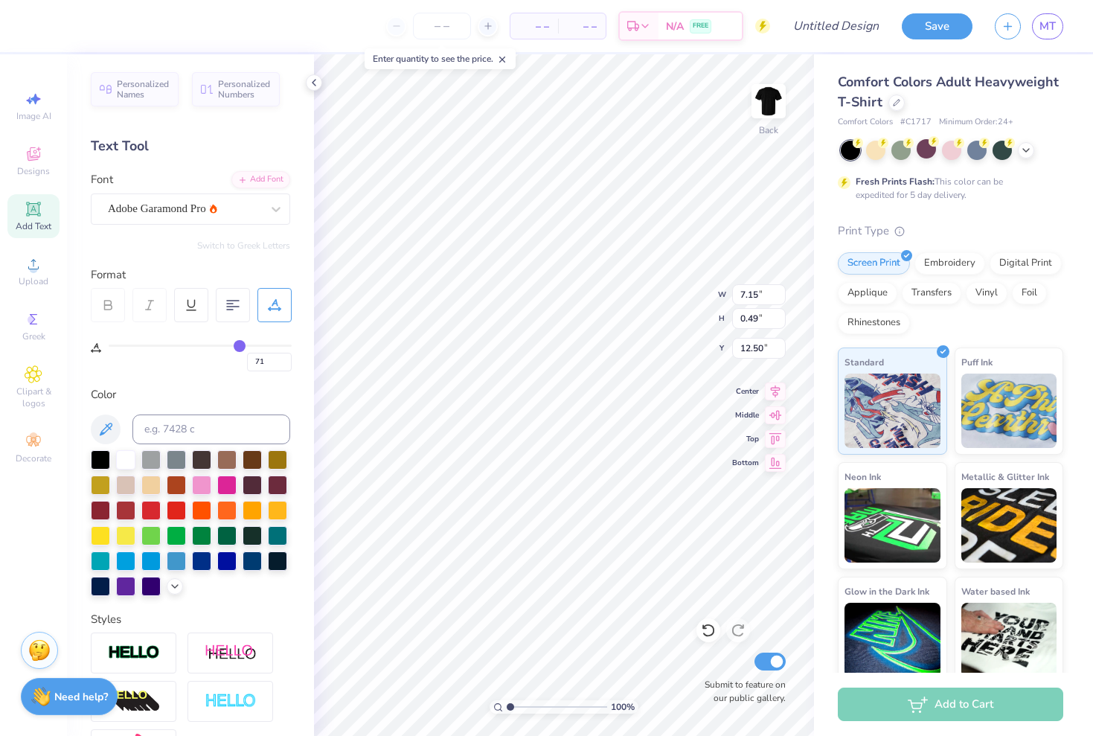
type input "73"
type input "75"
type input "77"
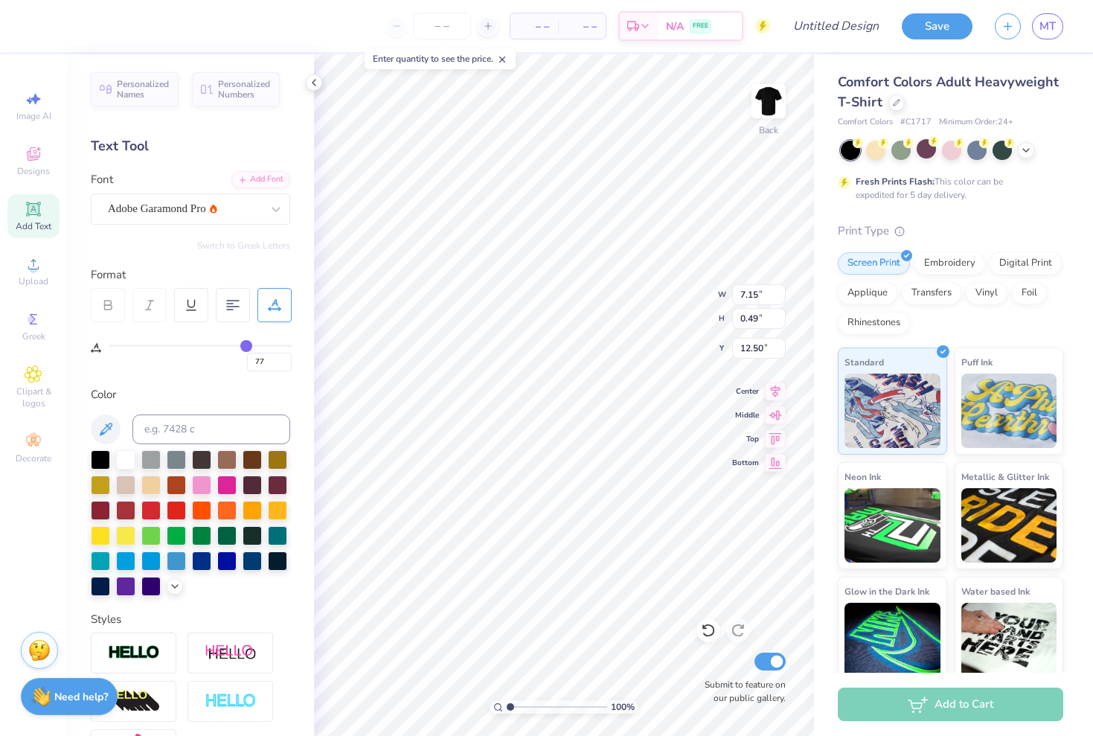
type input "78"
type input "80"
type input "81"
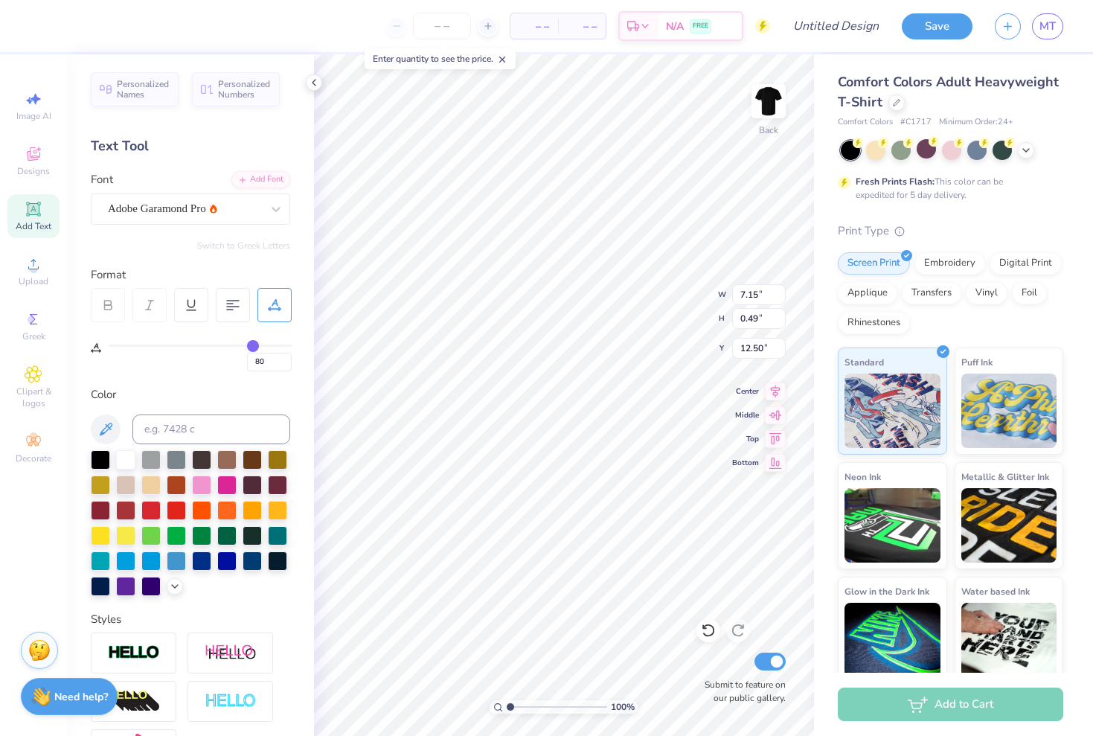
type input "81"
type input "83"
type input "85"
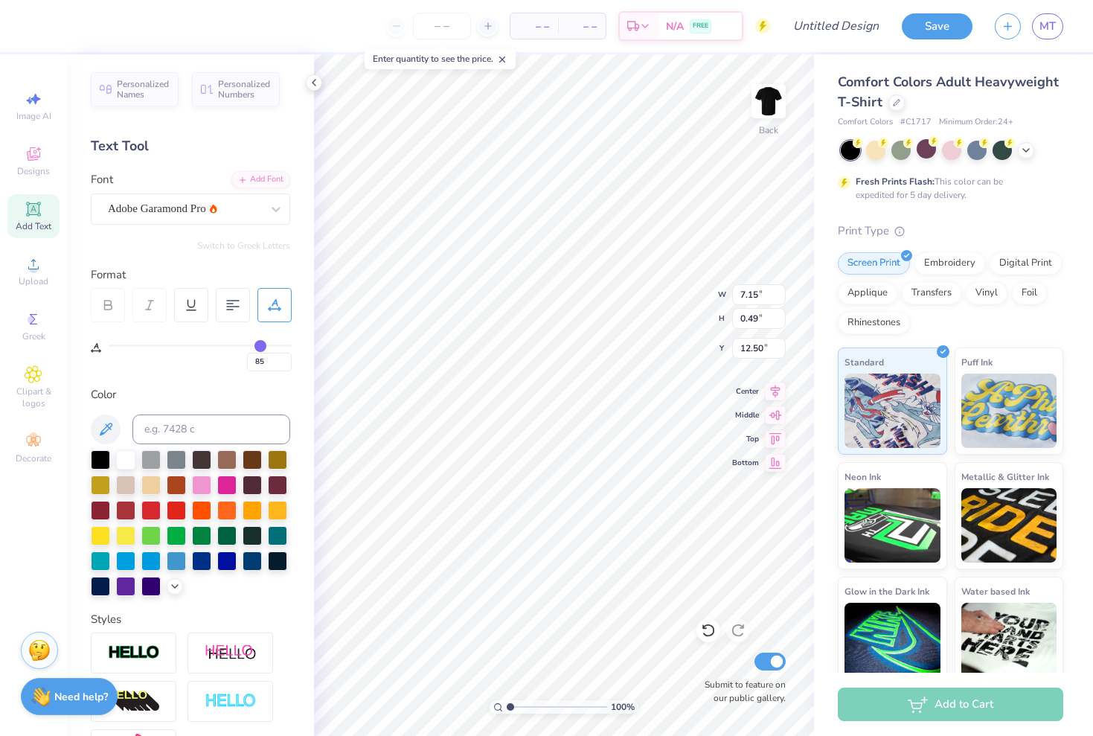
type input "87"
type input "90"
type input "91"
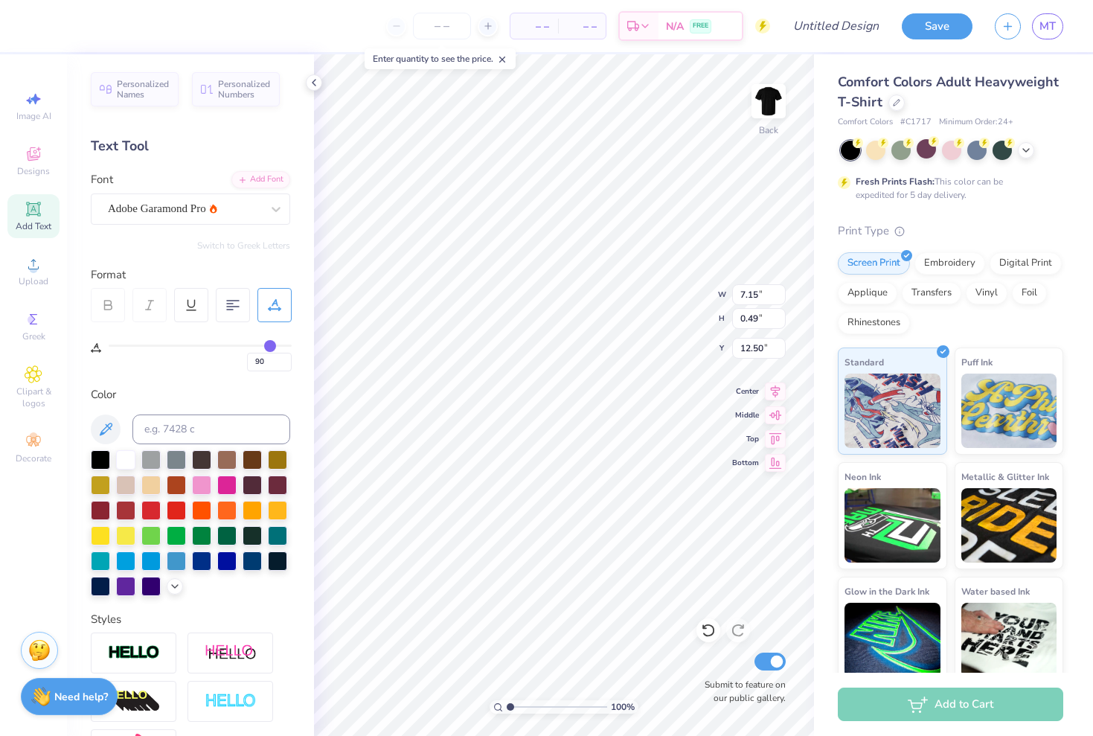
type input "91"
type input "93"
type input "94"
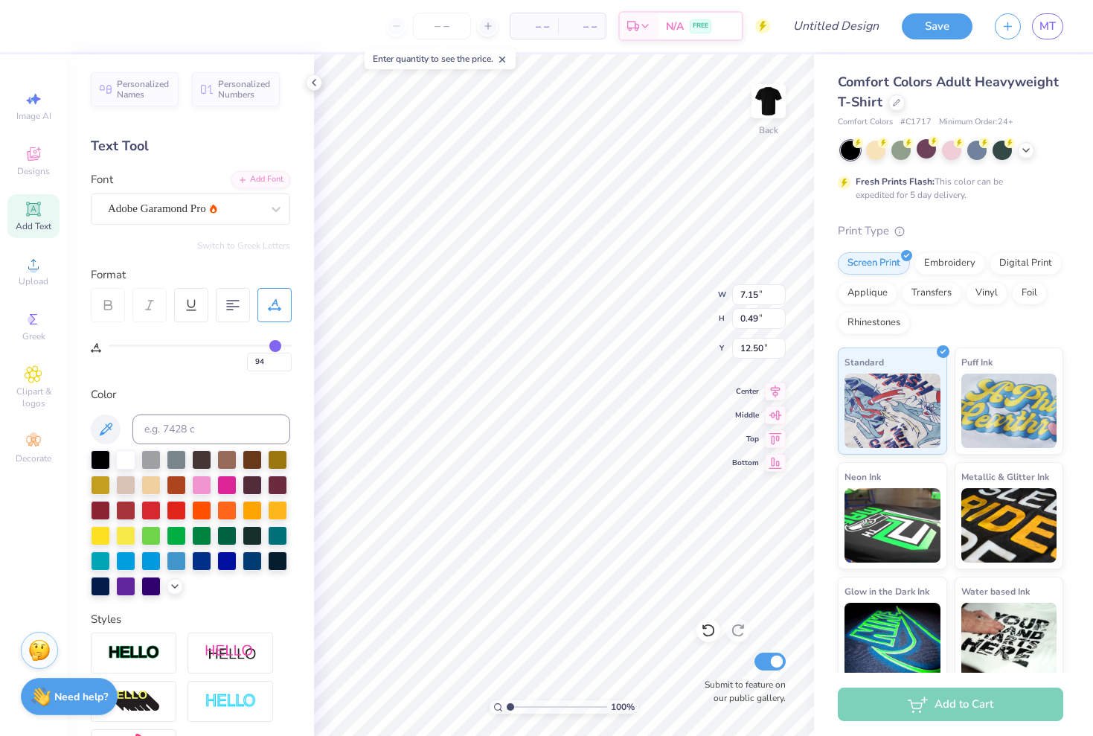
type input "95"
type input "96"
type input "97"
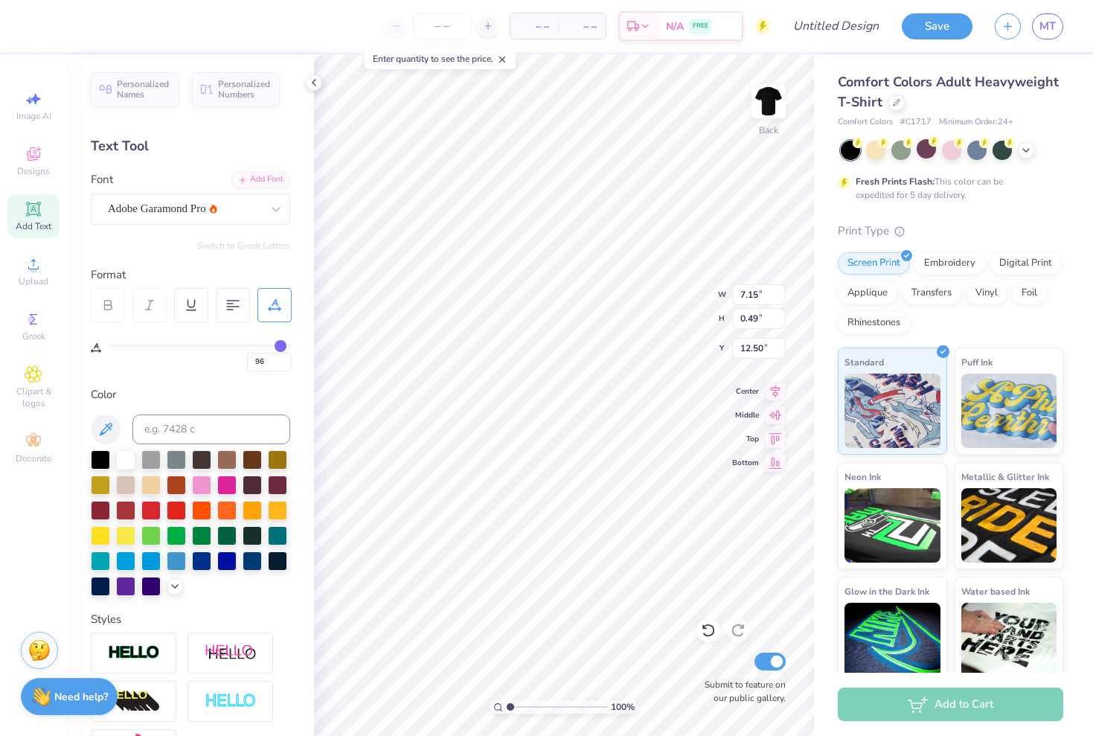
type input "97"
type input "98"
type input "99"
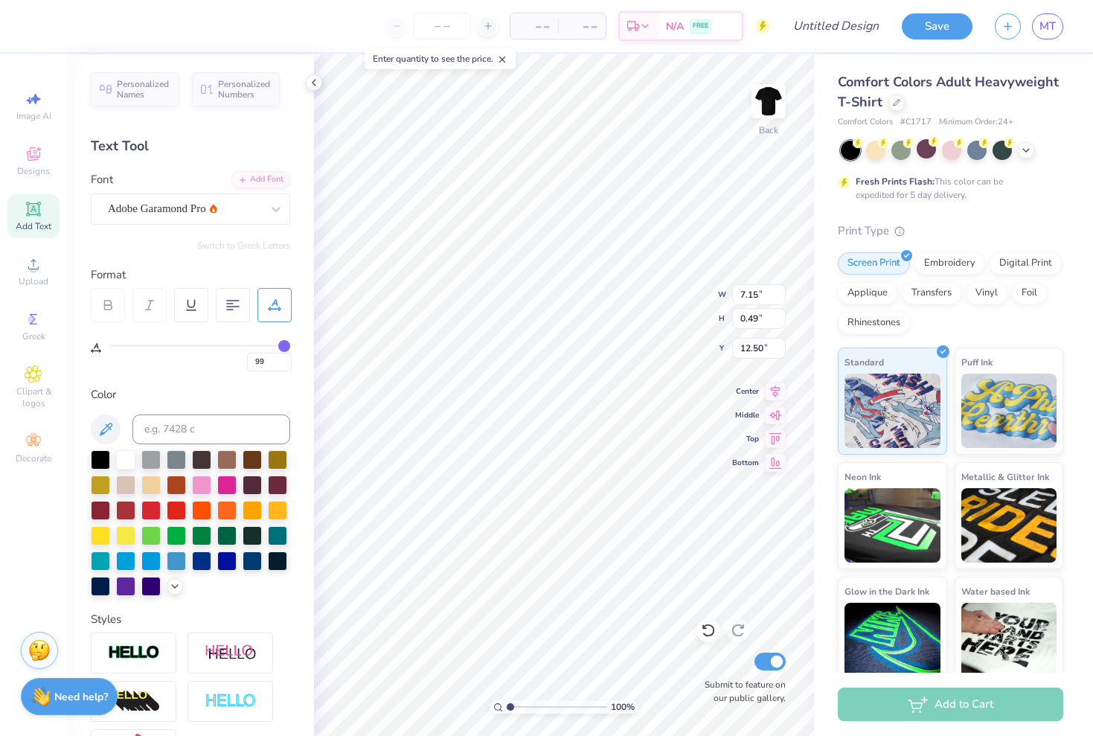
type input "100"
type input "14.17"
type input "0.37"
type input "12.56"
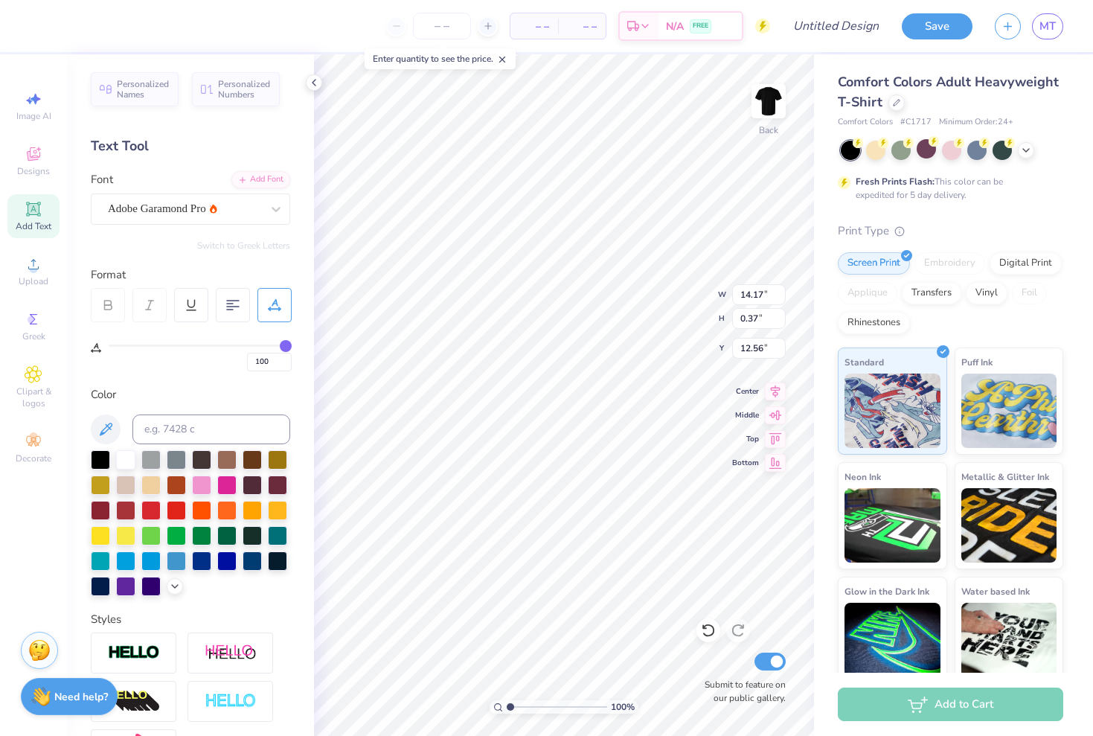
type input "96"
type input "92"
type input "87"
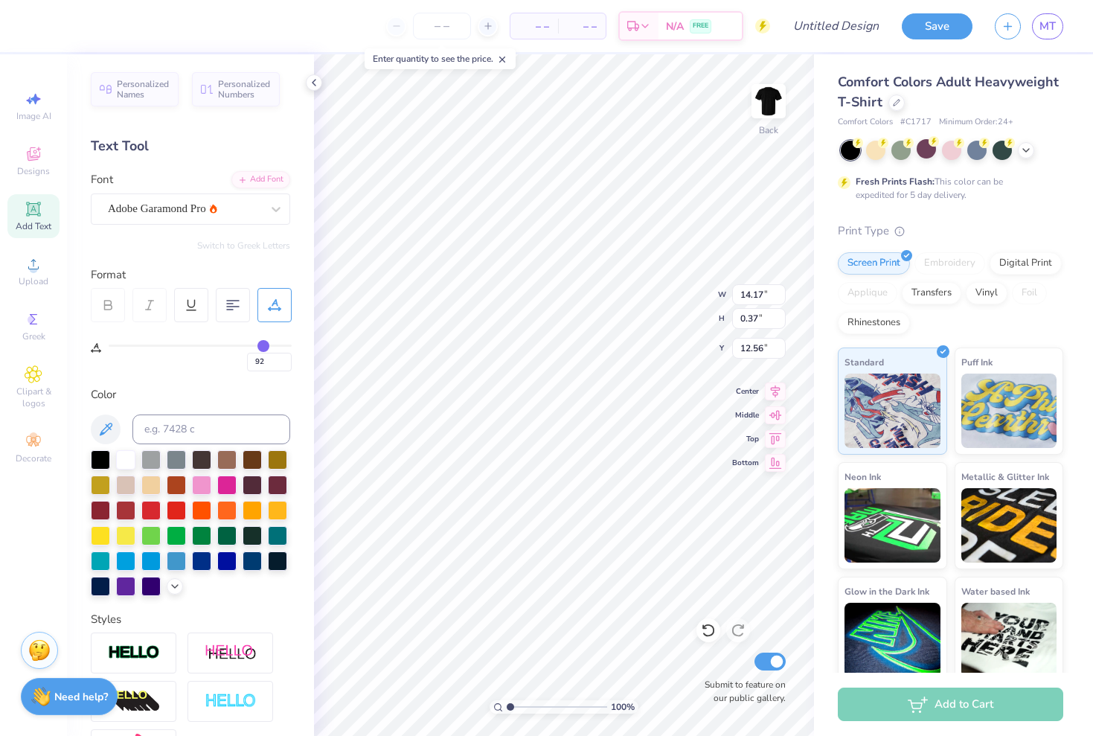
type input "87"
type input "83"
type input "77"
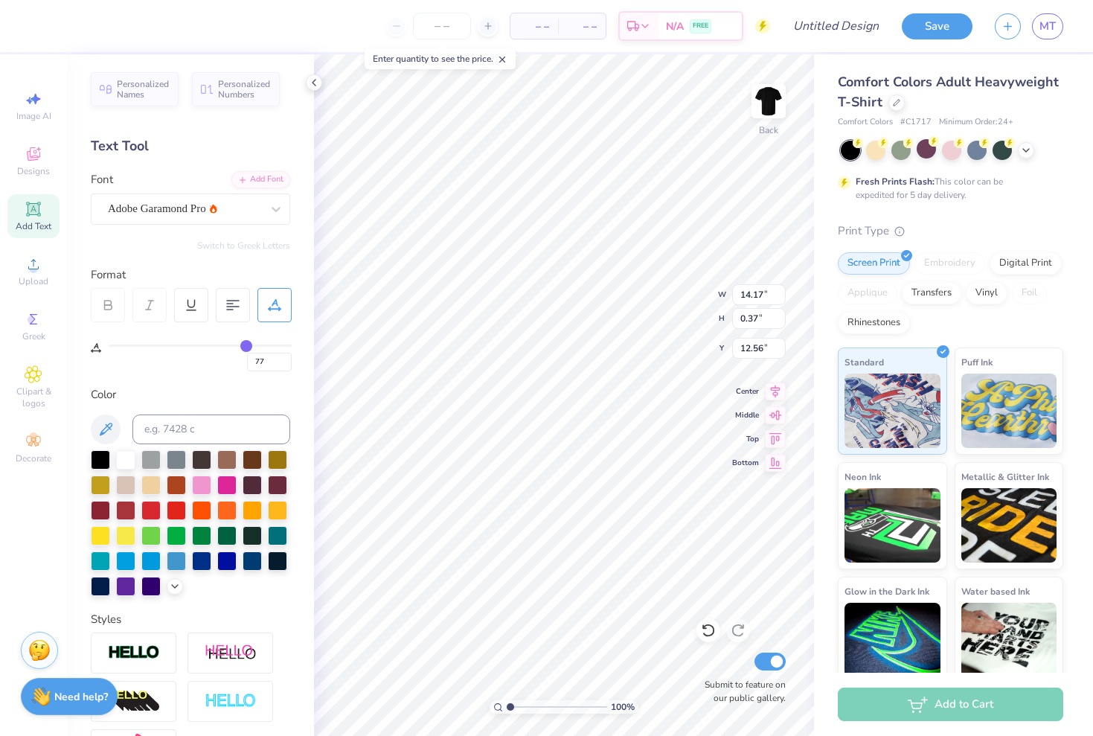
type input "72"
type input "67"
type input "63"
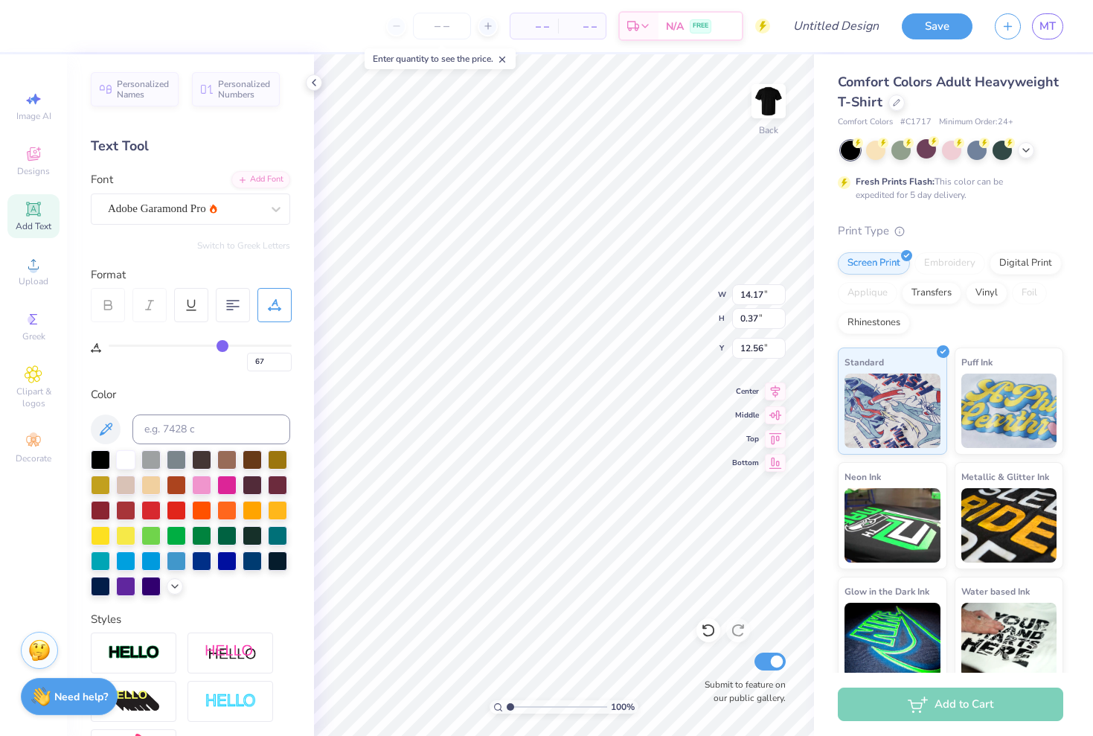
type input "63"
type input "59"
type input "55"
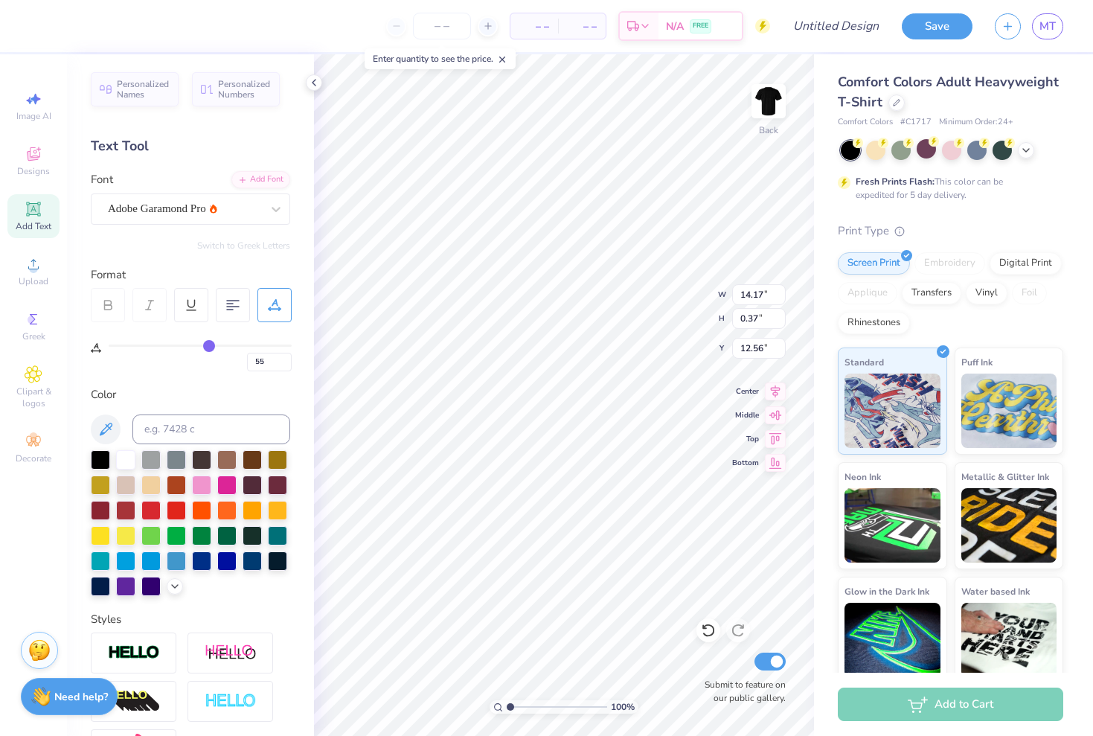
type input "52"
type input "49"
type input "47"
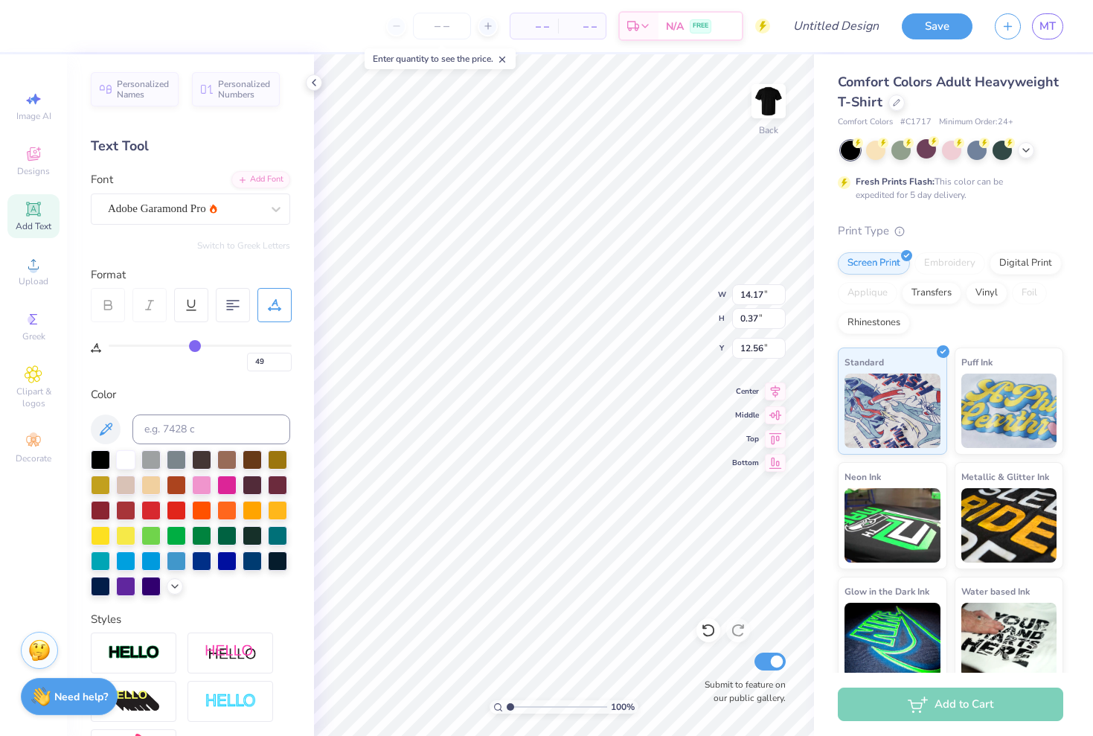
type input "47"
type input "45"
type input "43"
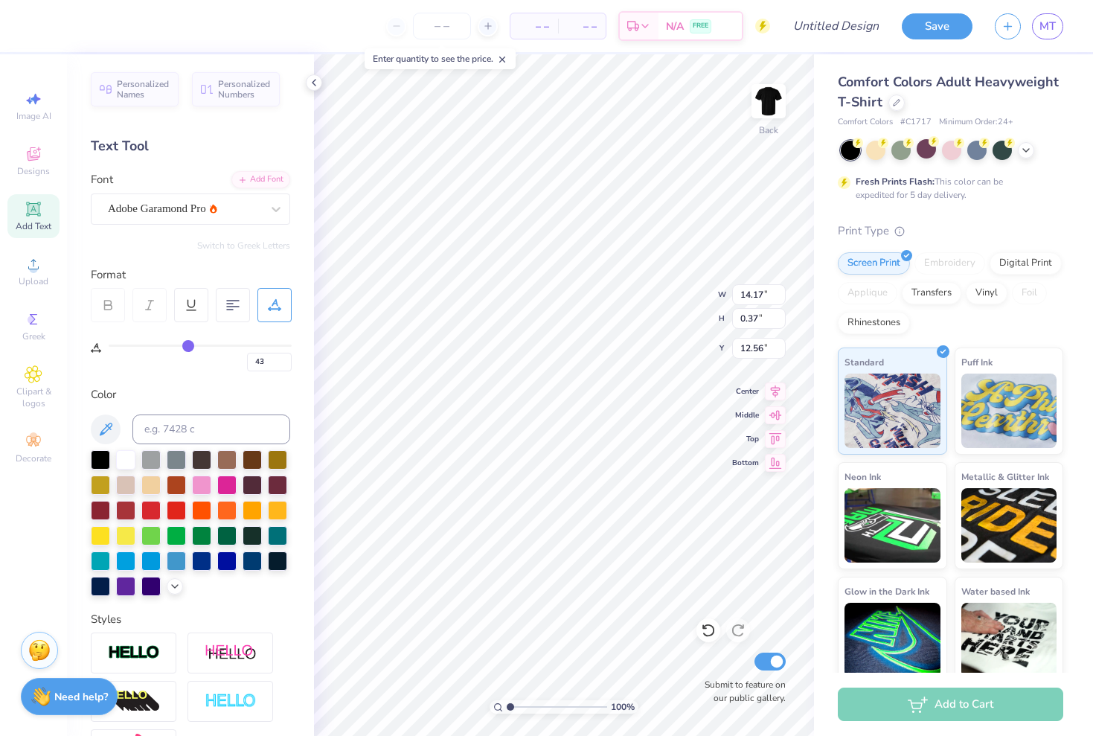
type input "40"
type input "37"
type input "35"
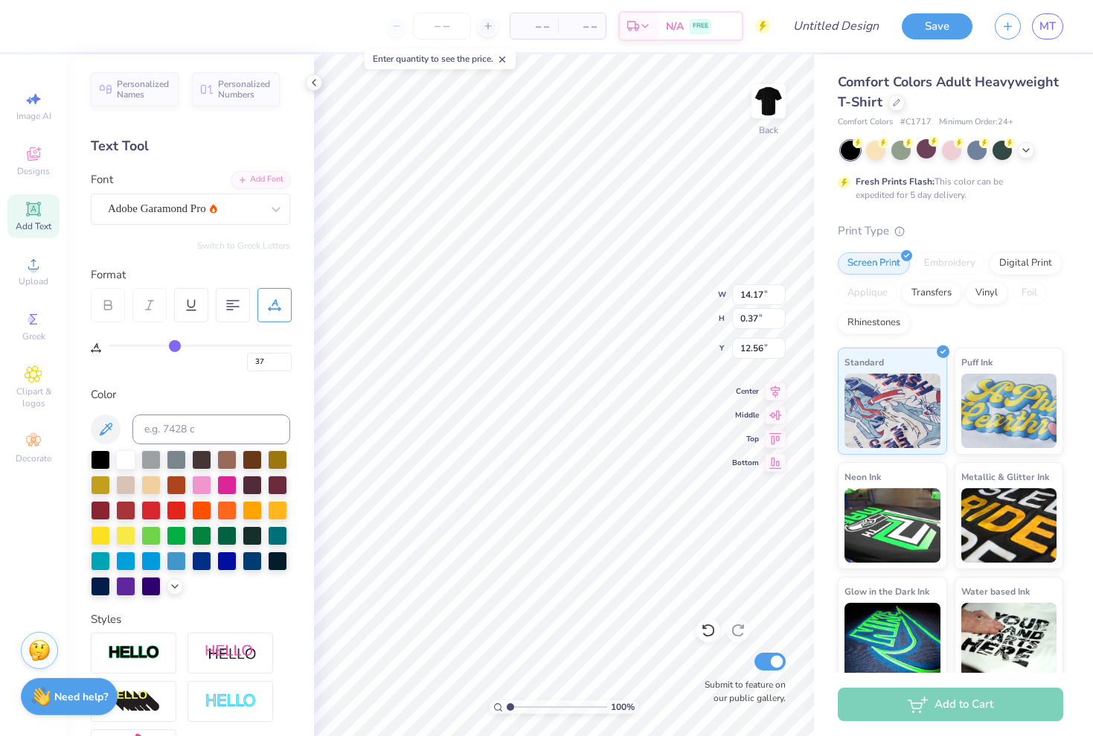
type input "35"
type input "32"
drag, startPoint x: 112, startPoint y: 344, endPoint x: 45, endPoint y: 352, distance: 66.7
click at [45, 352] on div "– – Per Item – – Total Est. Delivery N/A FREE Design Title Save MT Image AI Des…" at bounding box center [546, 368] width 1093 height 736
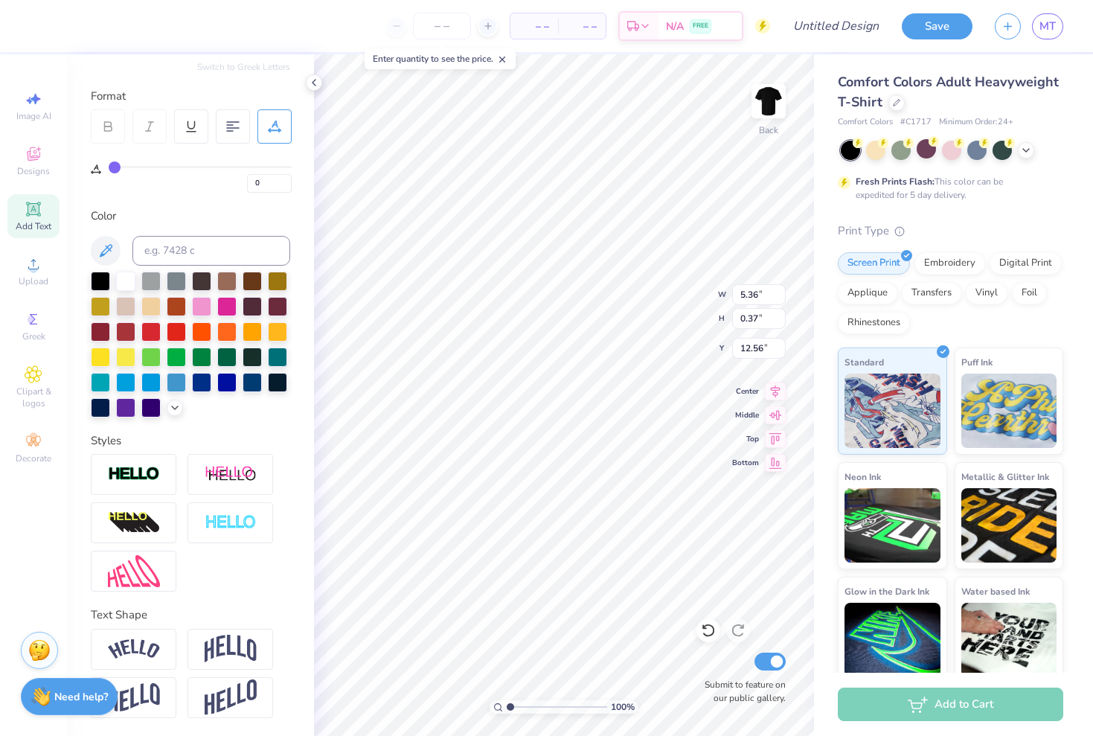
scroll to position [179, 0]
click at [235, 656] on img at bounding box center [231, 649] width 52 height 28
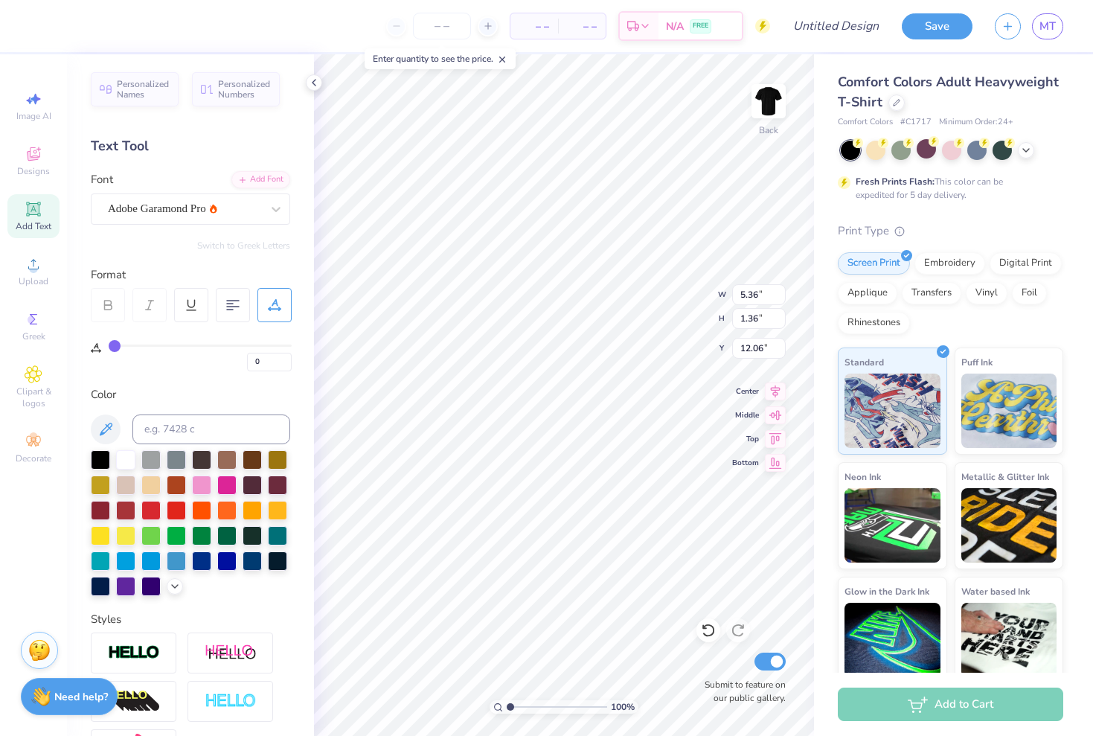
scroll to position [0, 1]
click at [36, 216] on icon at bounding box center [34, 209] width 18 height 18
click at [27, 379] on icon at bounding box center [33, 374] width 17 height 18
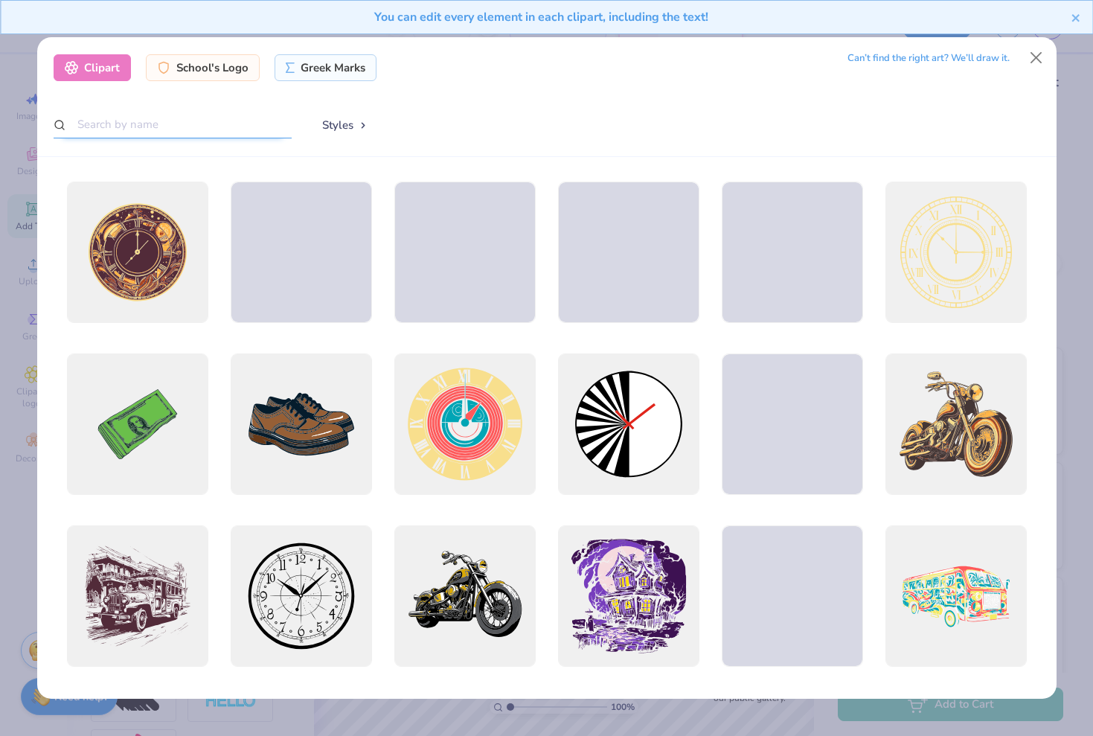
click at [157, 130] on input "text" at bounding box center [173, 125] width 238 height 28
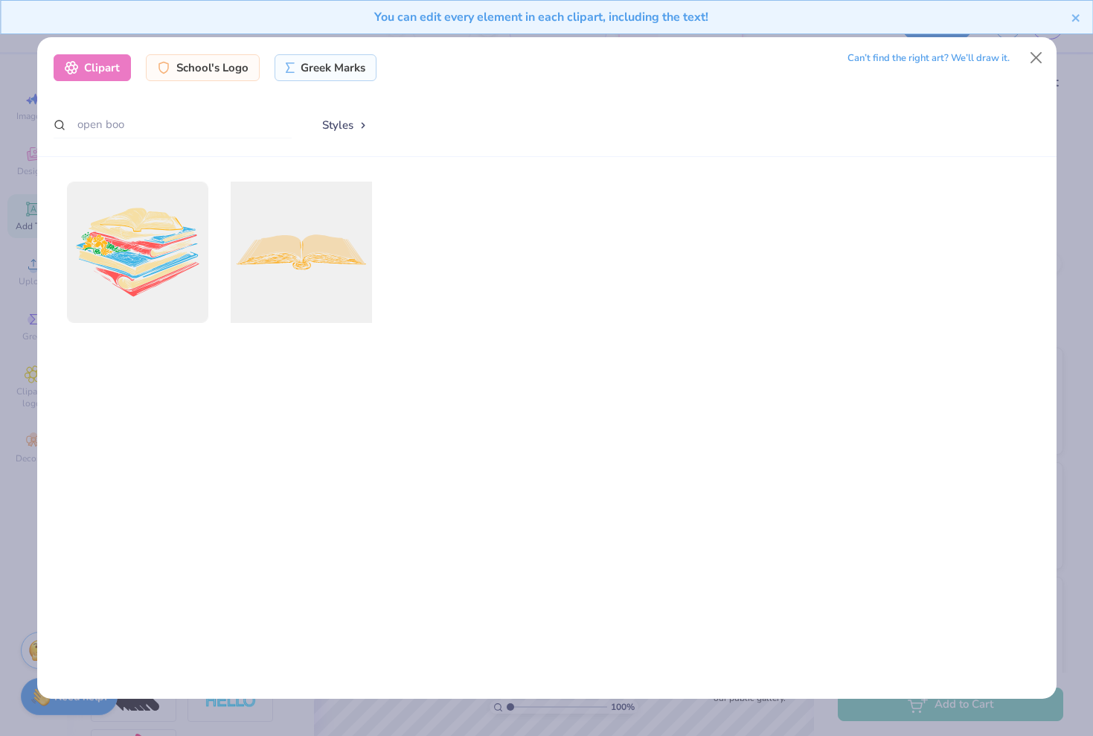
click at [252, 244] on div at bounding box center [300, 251] width 155 height 155
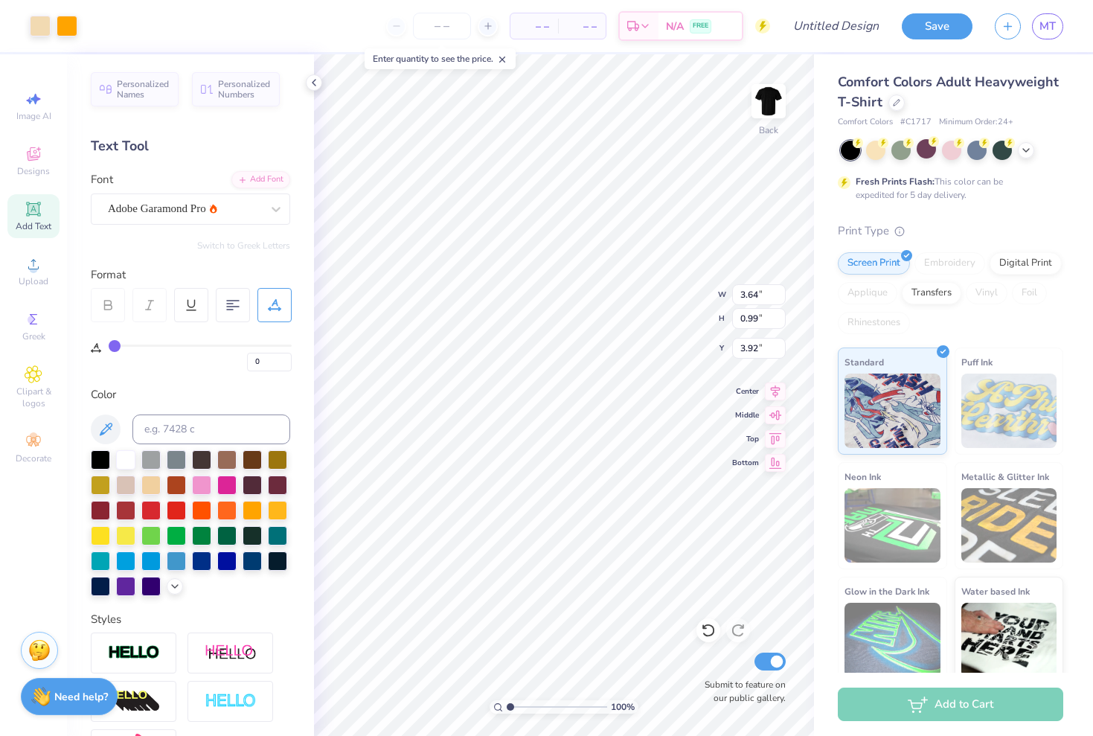
click at [25, 223] on span "Add Text" at bounding box center [34, 226] width 36 height 12
click at [219, 207] on div "Super Dream" at bounding box center [184, 208] width 156 height 23
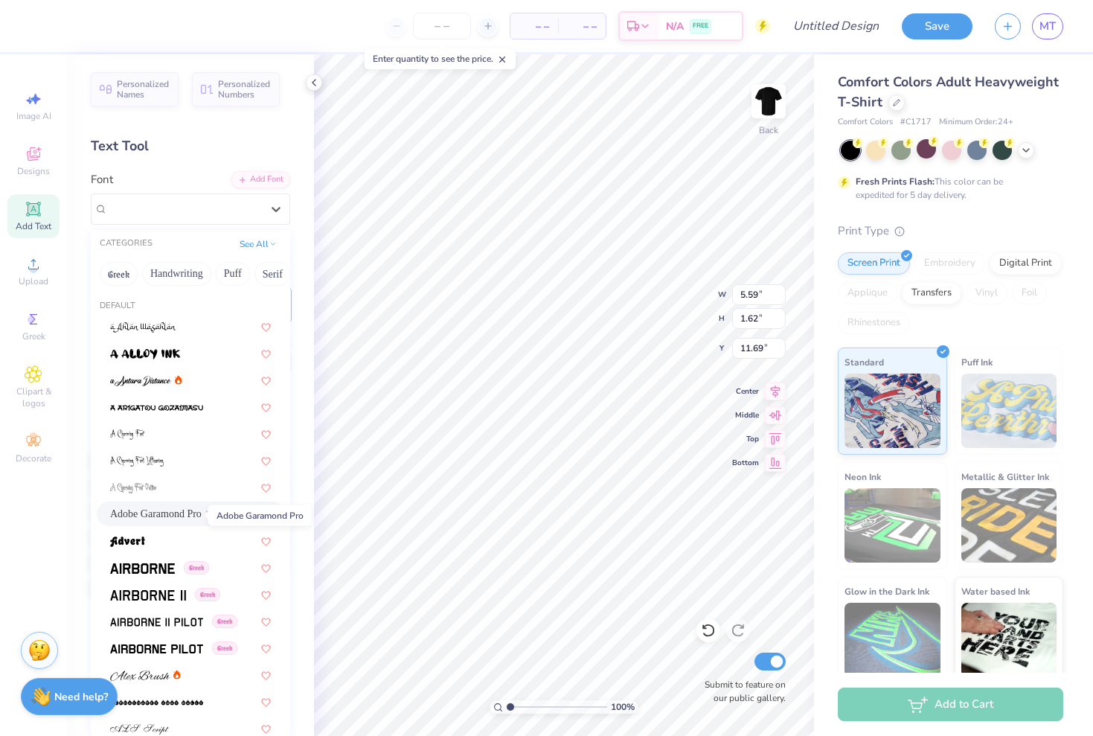
click at [187, 510] on span "Adobe Garamond Pro" at bounding box center [155, 514] width 91 height 16
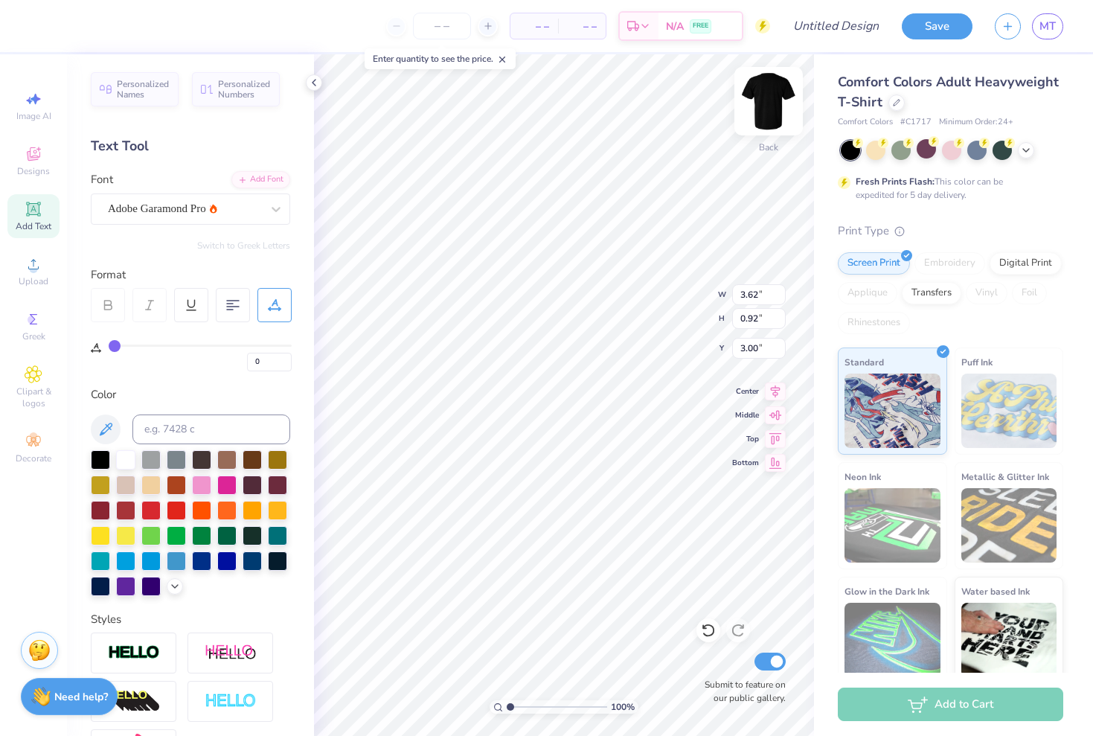
scroll to position [0, 3]
click at [774, 100] on img at bounding box center [769, 101] width 60 height 60
click at [35, 455] on span "Decorate" at bounding box center [34, 458] width 36 height 12
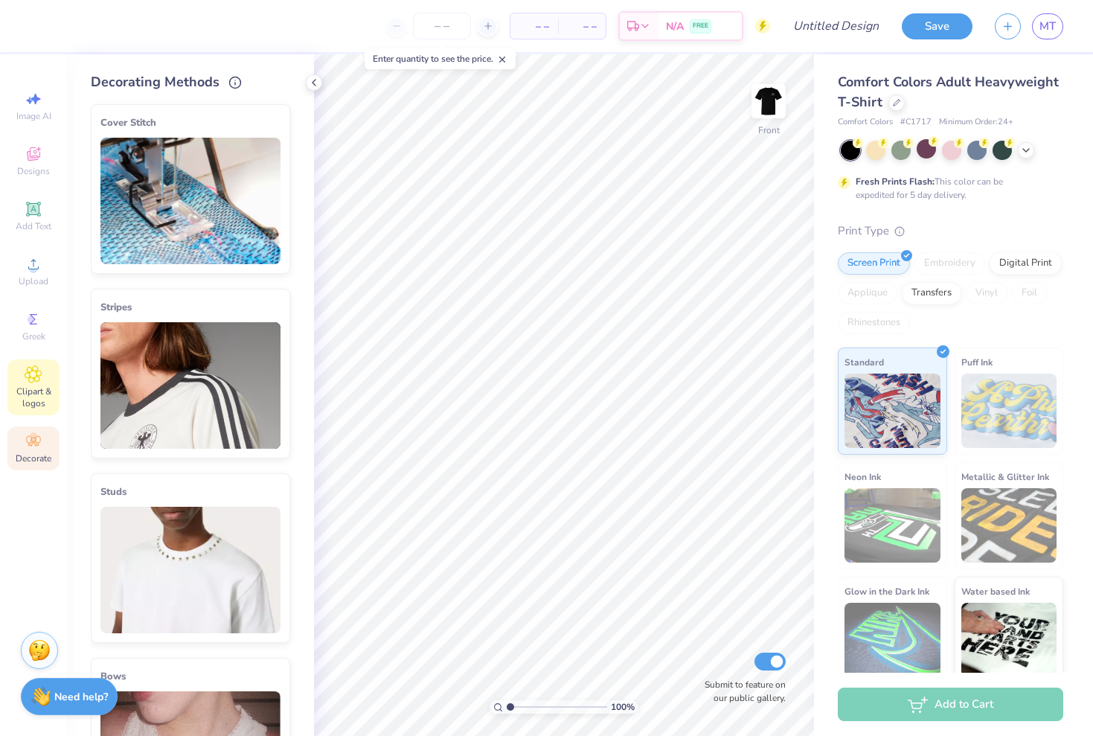
click at [26, 392] on span "Clipart & logos" at bounding box center [33, 397] width 52 height 24
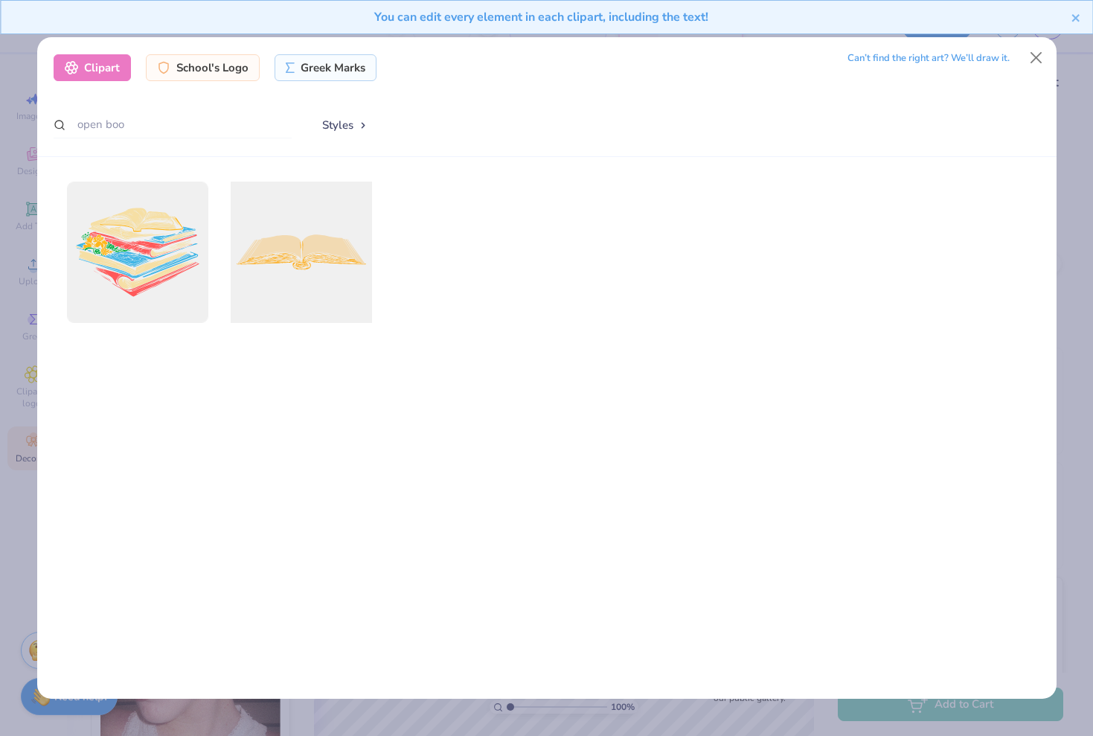
click at [292, 268] on div at bounding box center [300, 251] width 155 height 155
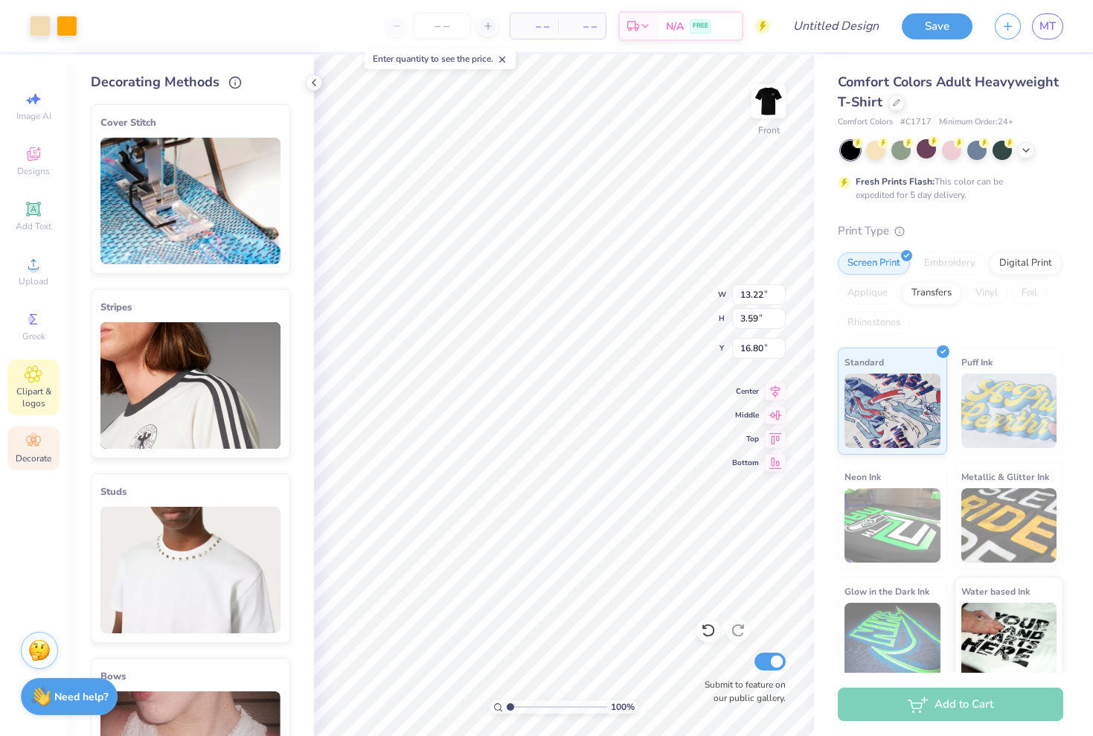
click at [31, 380] on icon at bounding box center [33, 374] width 17 height 18
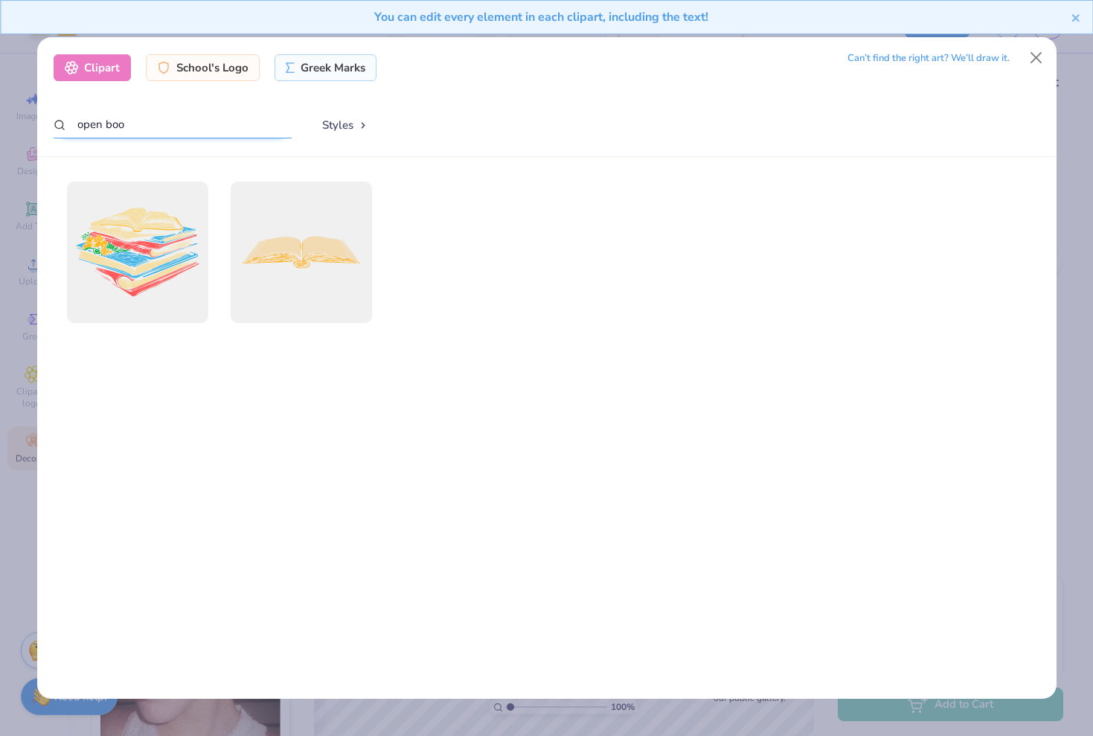
click at [162, 124] on input "open boo" at bounding box center [173, 125] width 238 height 28
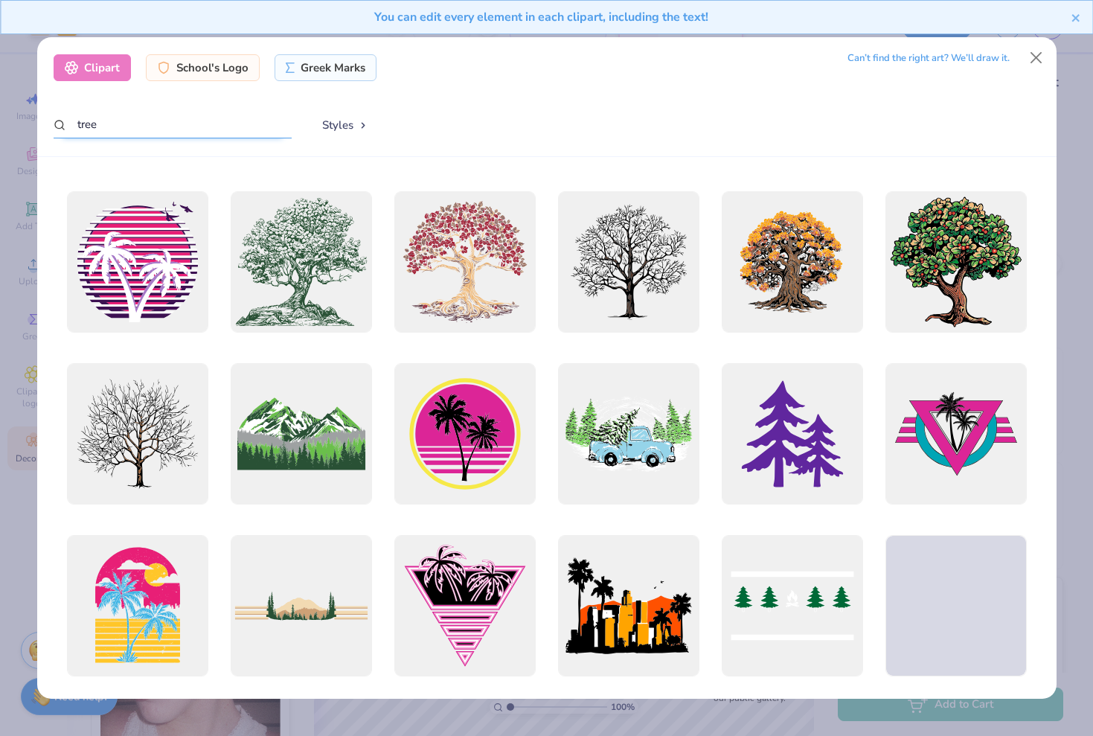
scroll to position [336, 0]
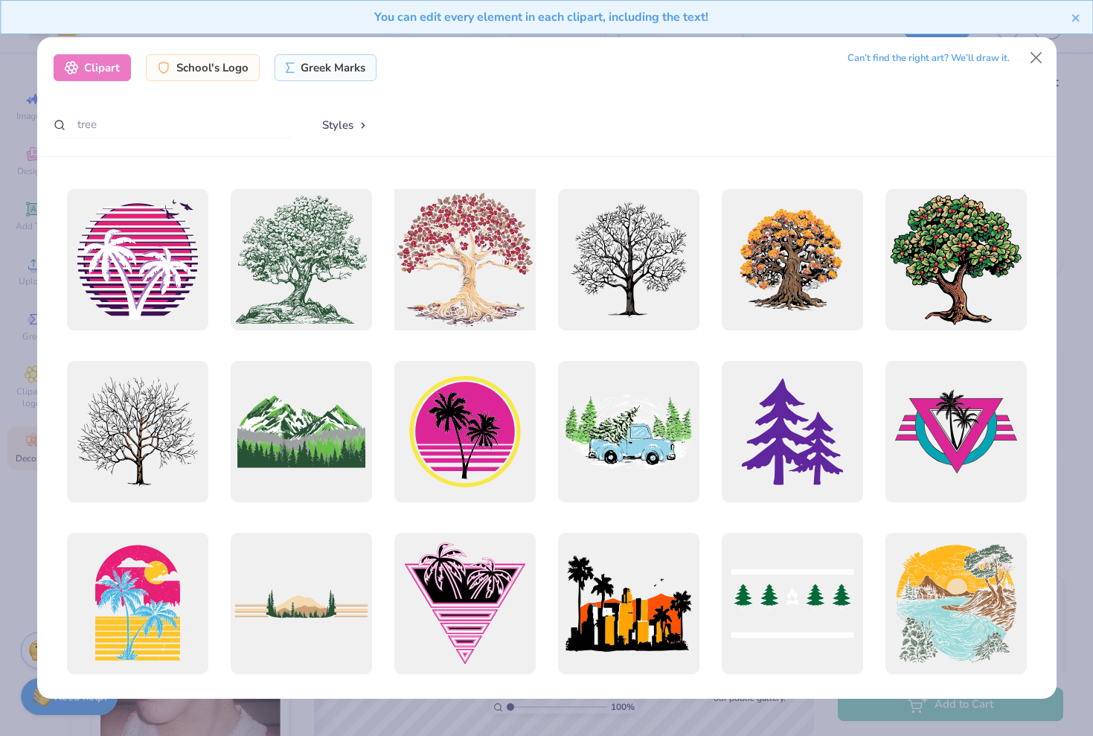
click at [462, 260] on div at bounding box center [464, 259] width 155 height 155
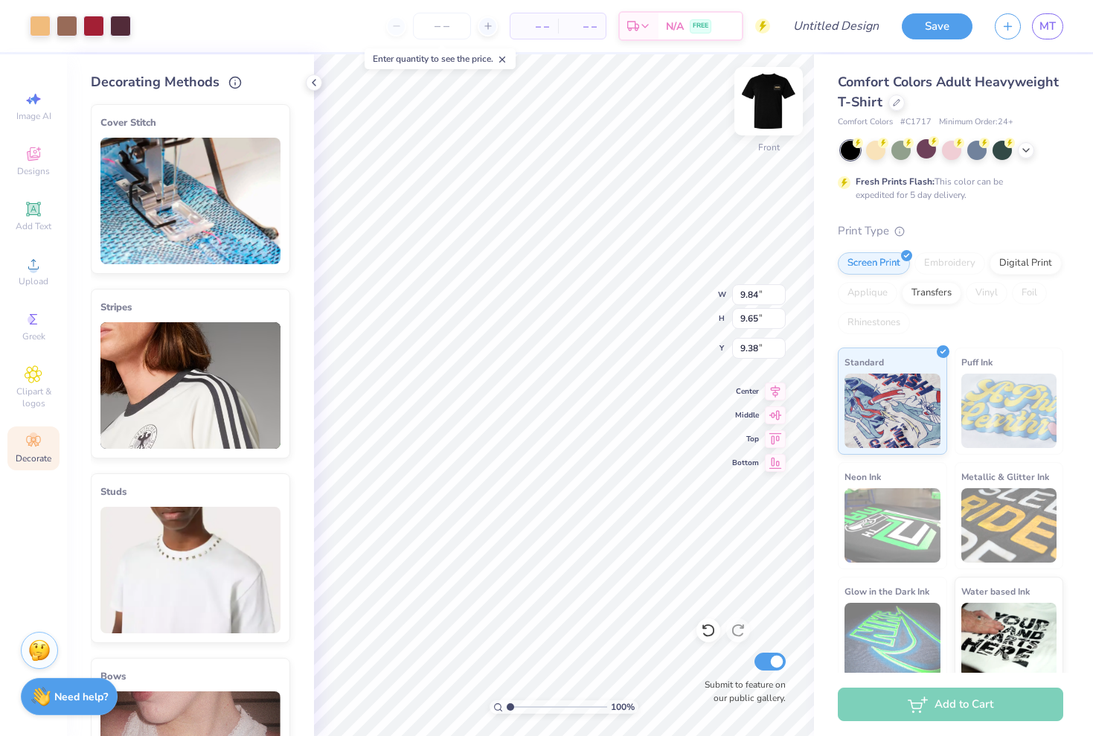
click at [773, 123] on img at bounding box center [769, 101] width 60 height 60
click at [762, 113] on img at bounding box center [769, 101] width 60 height 60
click at [31, 216] on icon at bounding box center [34, 209] width 18 height 18
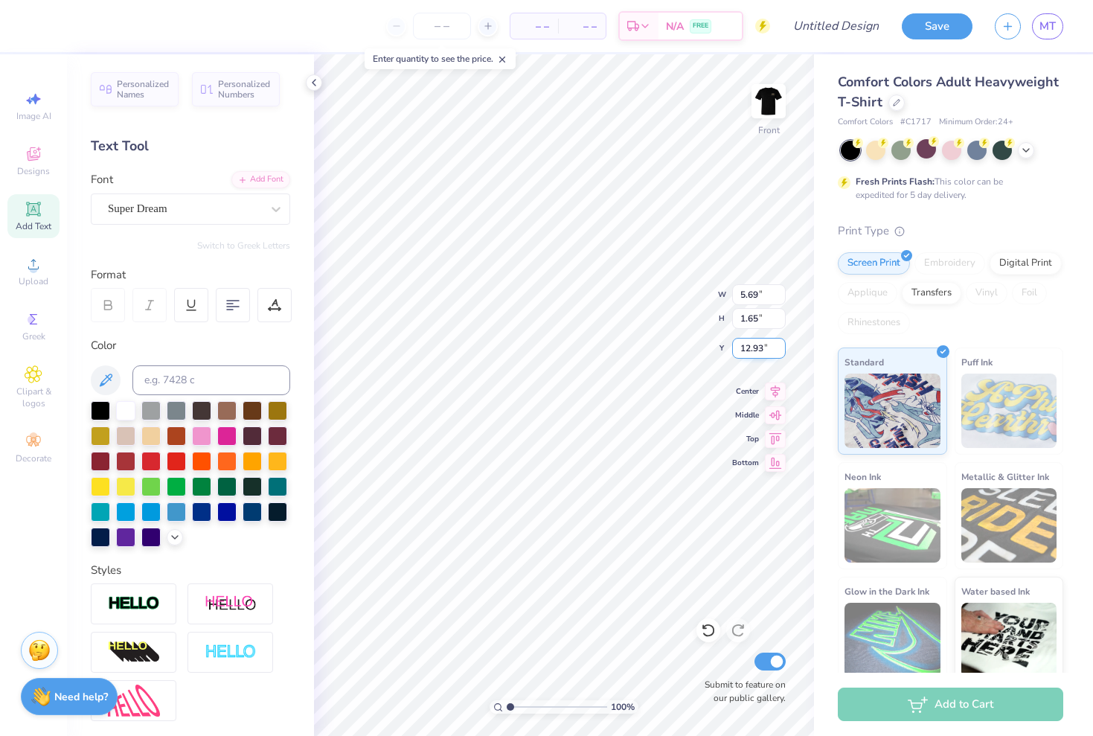
scroll to position [0, 1]
click at [775, 389] on icon at bounding box center [776, 388] width 10 height 13
click at [775, 390] on icon at bounding box center [776, 388] width 10 height 13
click at [777, 391] on icon at bounding box center [776, 388] width 10 height 13
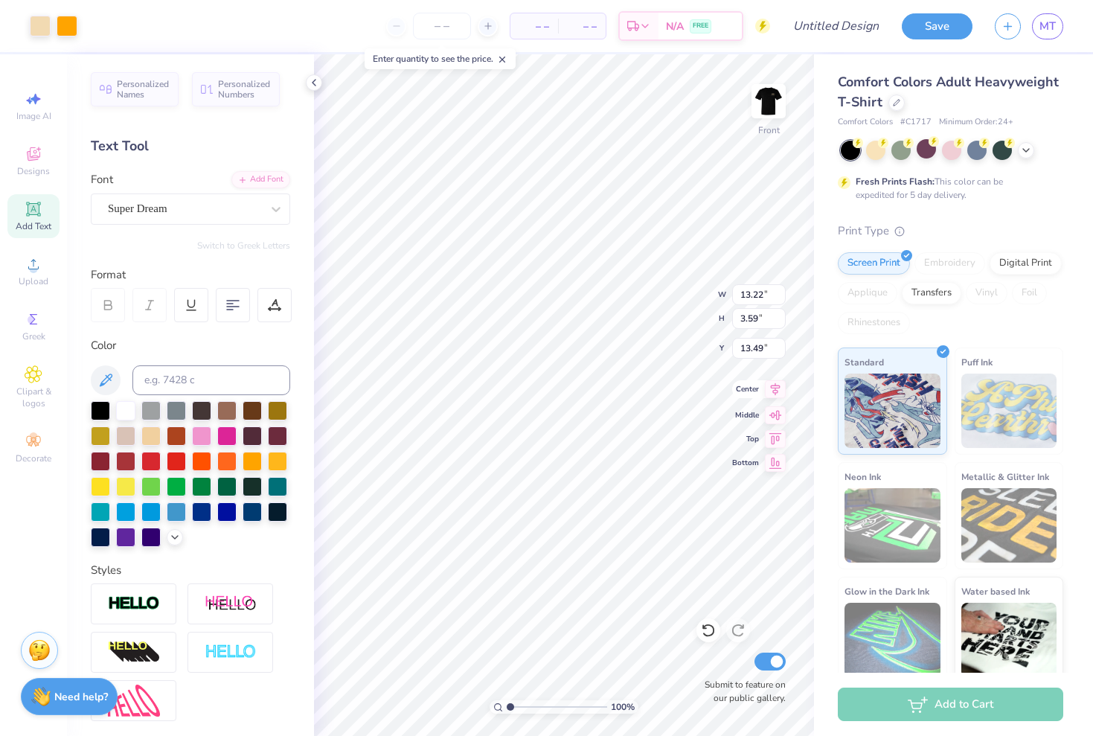
click at [771, 395] on icon at bounding box center [775, 389] width 21 height 18
click at [774, 391] on icon at bounding box center [775, 389] width 21 height 18
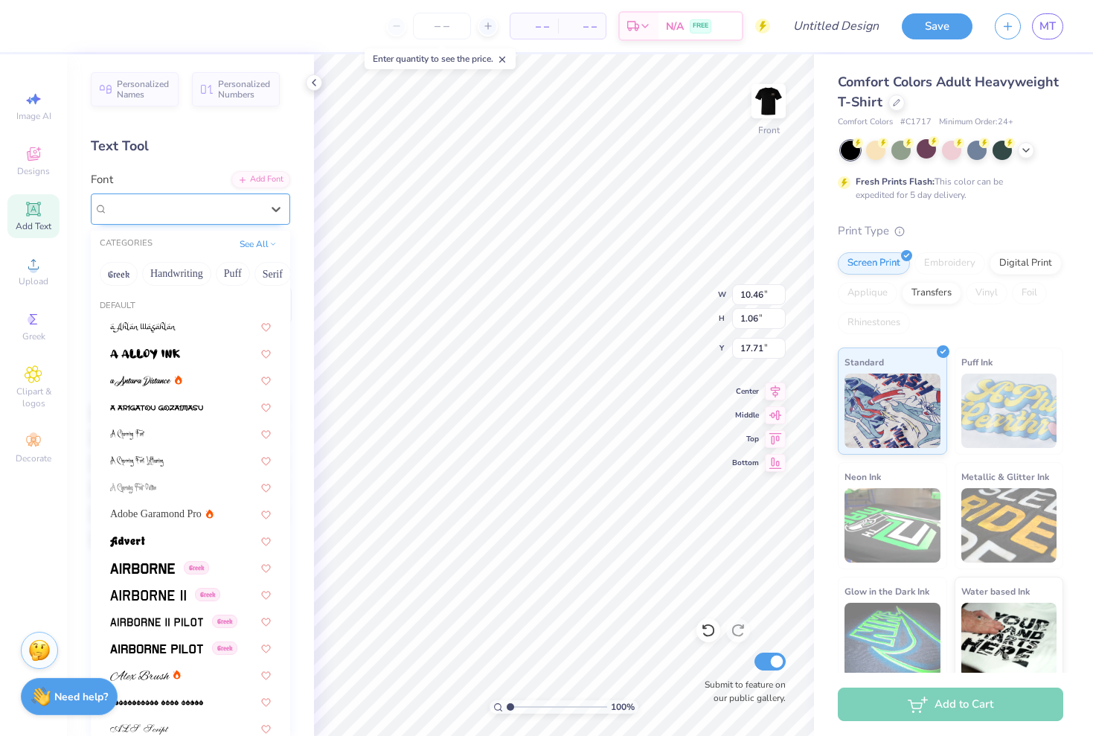
click at [167, 211] on span "Super Dream" at bounding box center [138, 208] width 60 height 17
click at [155, 513] on span "Adobe Garamond Pro" at bounding box center [155, 514] width 91 height 16
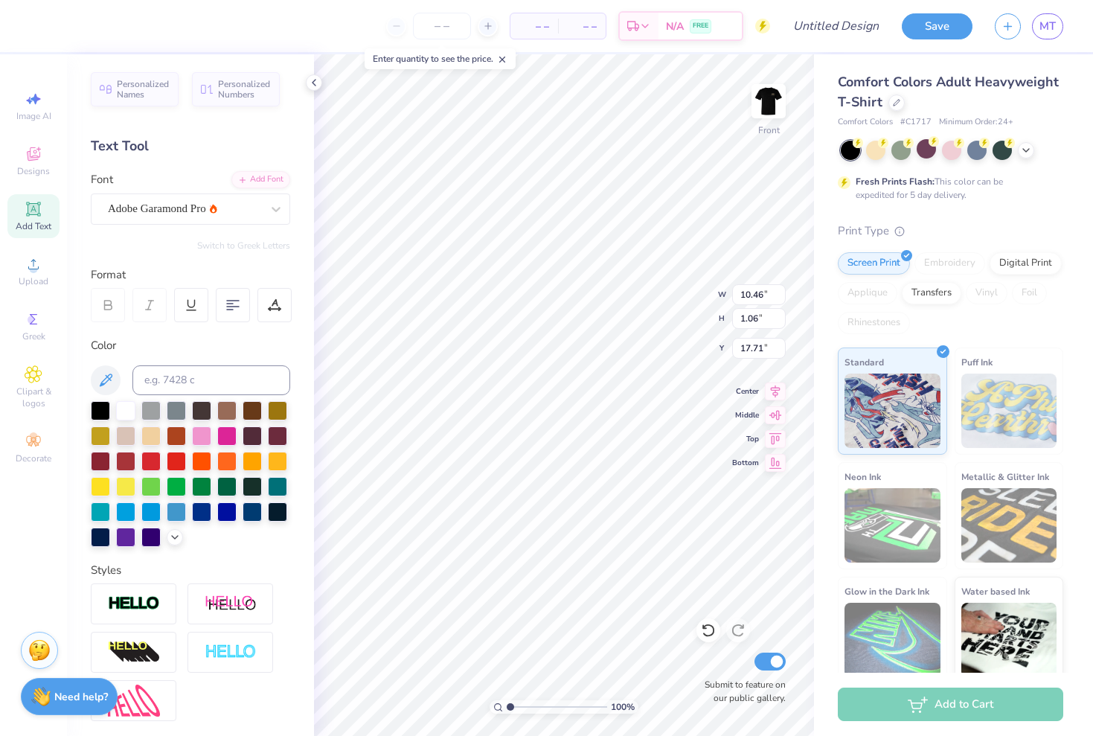
scroll to position [0, 5]
click at [779, 290] on input "10.47" at bounding box center [759, 294] width 54 height 21
click at [779, 290] on input "10.48" at bounding box center [759, 294] width 54 height 21
click at [779, 290] on input "10.49" at bounding box center [759, 294] width 54 height 21
click at [779, 290] on input "10.5" at bounding box center [759, 294] width 54 height 21
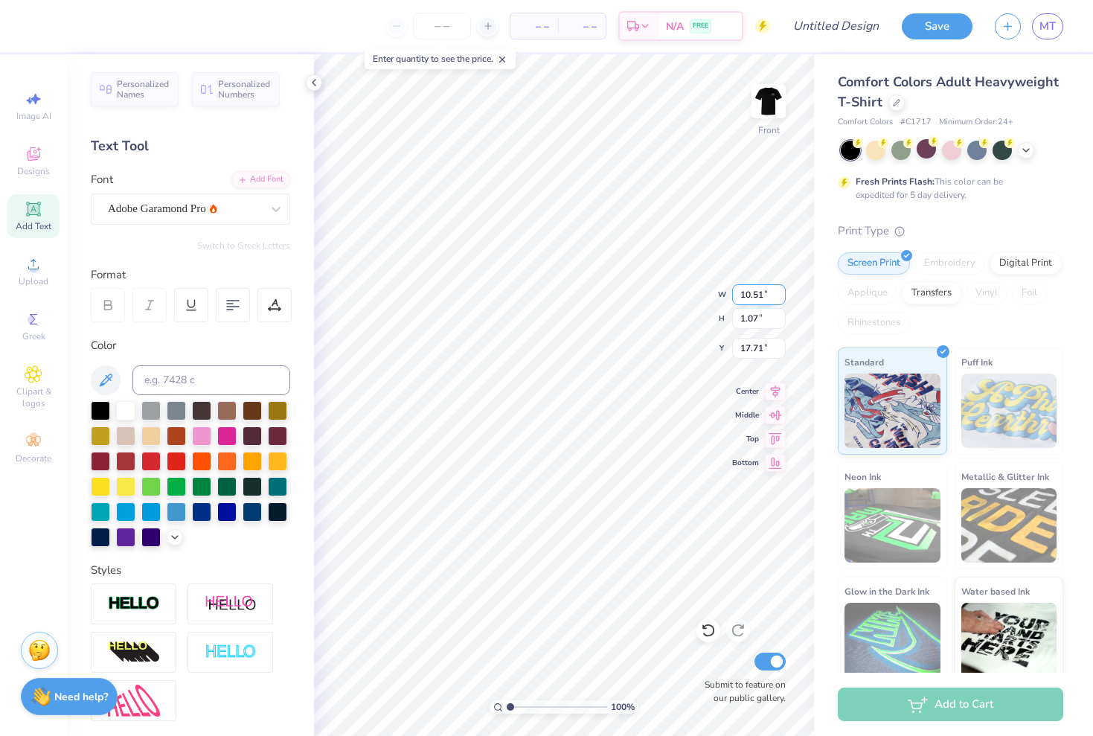
click at [779, 290] on input "10.51" at bounding box center [759, 294] width 54 height 21
click at [779, 290] on input "10.52" at bounding box center [759, 294] width 54 height 21
click at [779, 290] on input "10.53" at bounding box center [759, 294] width 54 height 21
click at [779, 288] on input "10.53" at bounding box center [759, 294] width 54 height 21
click at [781, 292] on input "10.54" at bounding box center [759, 294] width 54 height 21
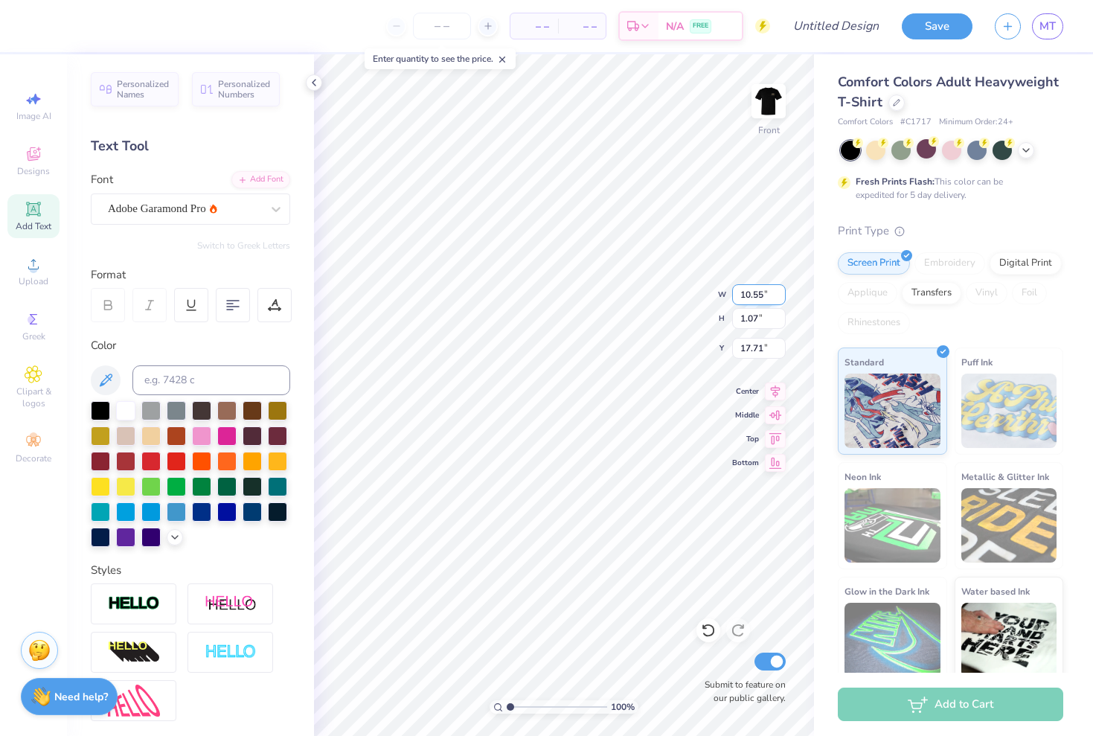
click at [781, 292] on input "10.55" at bounding box center [759, 294] width 54 height 21
click at [781, 292] on input "10.56" at bounding box center [759, 294] width 54 height 21
click at [781, 292] on input "10.57" at bounding box center [759, 294] width 54 height 21
click at [781, 292] on input "10.58" at bounding box center [759, 294] width 54 height 21
click at [781, 292] on input "10.59" at bounding box center [759, 294] width 54 height 21
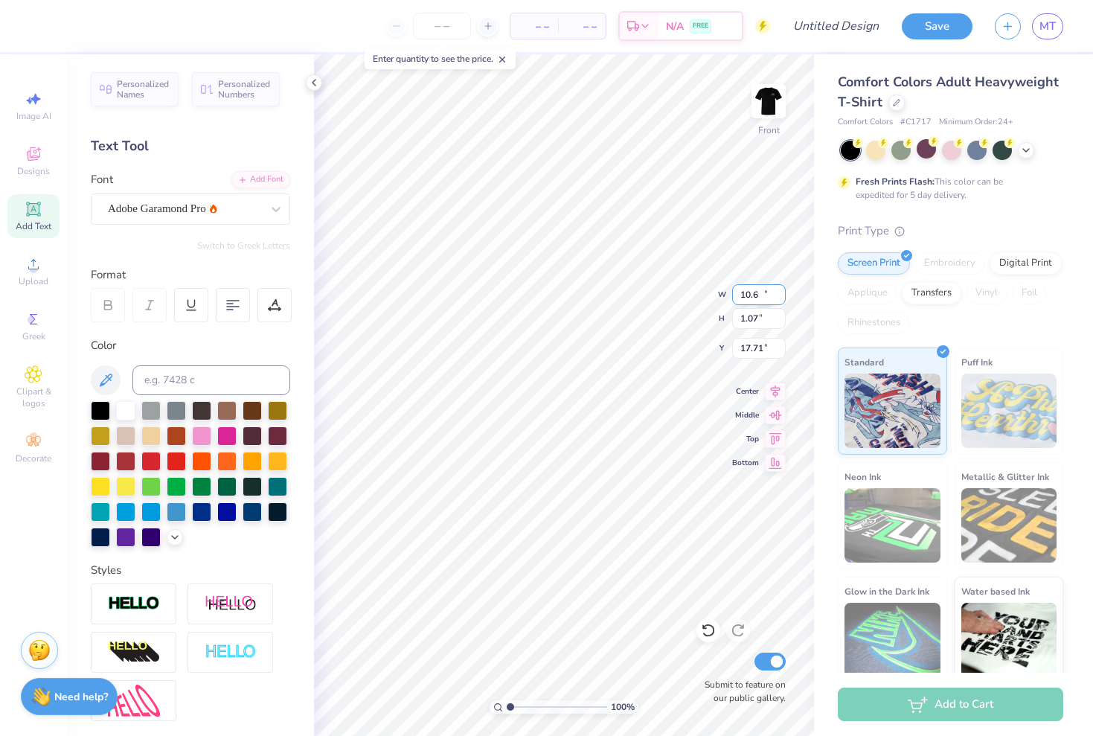
click at [781, 292] on input "10.6" at bounding box center [759, 294] width 54 height 21
click at [780, 345] on input "17.72" at bounding box center [759, 348] width 54 height 21
click at [780, 345] on input "17.73" at bounding box center [759, 348] width 54 height 21
click at [780, 345] on input "17.74" at bounding box center [759, 348] width 54 height 21
click at [780, 345] on input "17.75" at bounding box center [759, 348] width 54 height 21
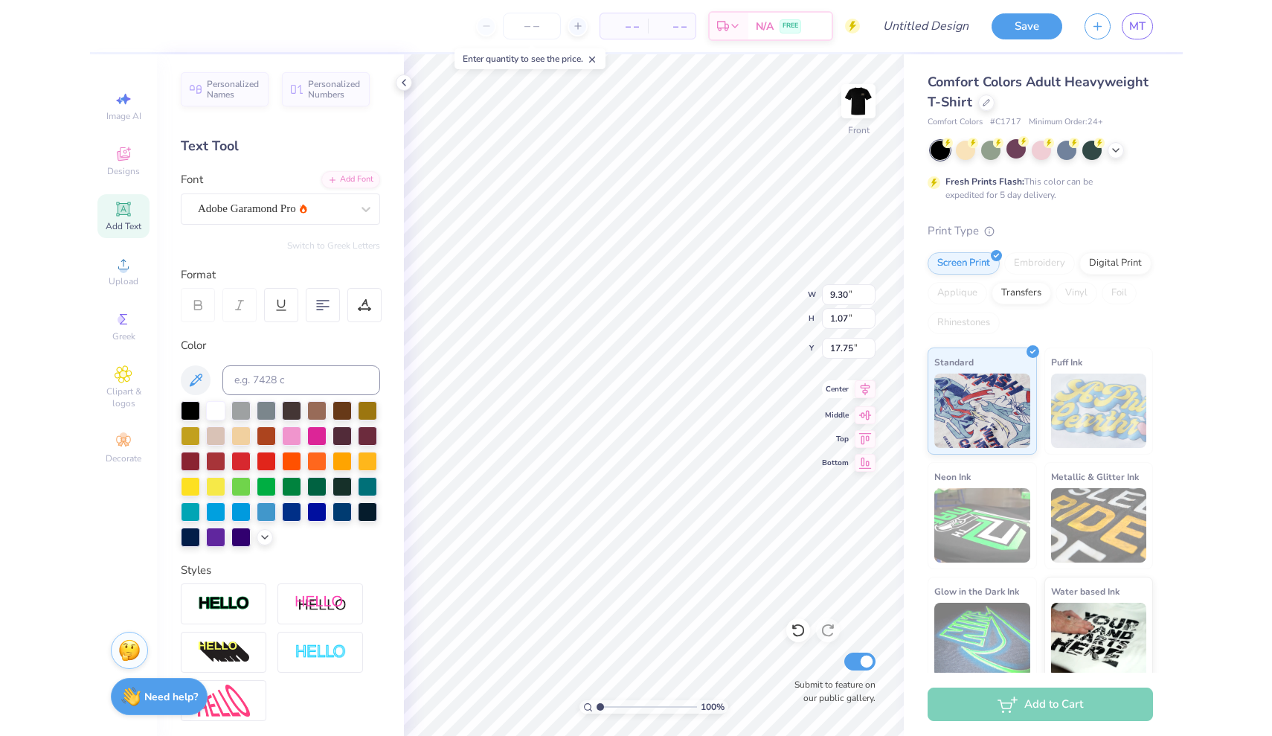
scroll to position [0, 1]
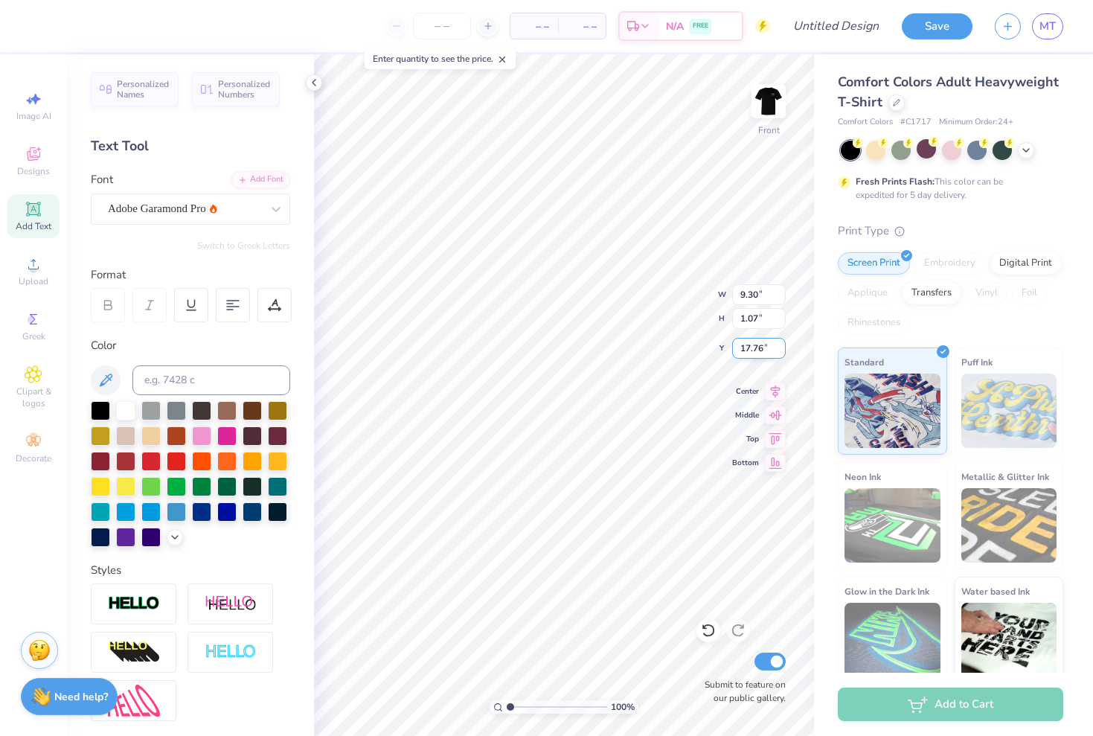
click at [780, 344] on input "17.76" at bounding box center [759, 348] width 54 height 21
click at [780, 344] on input "17.77" at bounding box center [759, 348] width 54 height 21
click at [780, 344] on input "17.78" at bounding box center [759, 348] width 54 height 21
click at [780, 344] on input "17.79" at bounding box center [759, 348] width 54 height 21
click at [780, 344] on input "17.8" at bounding box center [759, 348] width 54 height 21
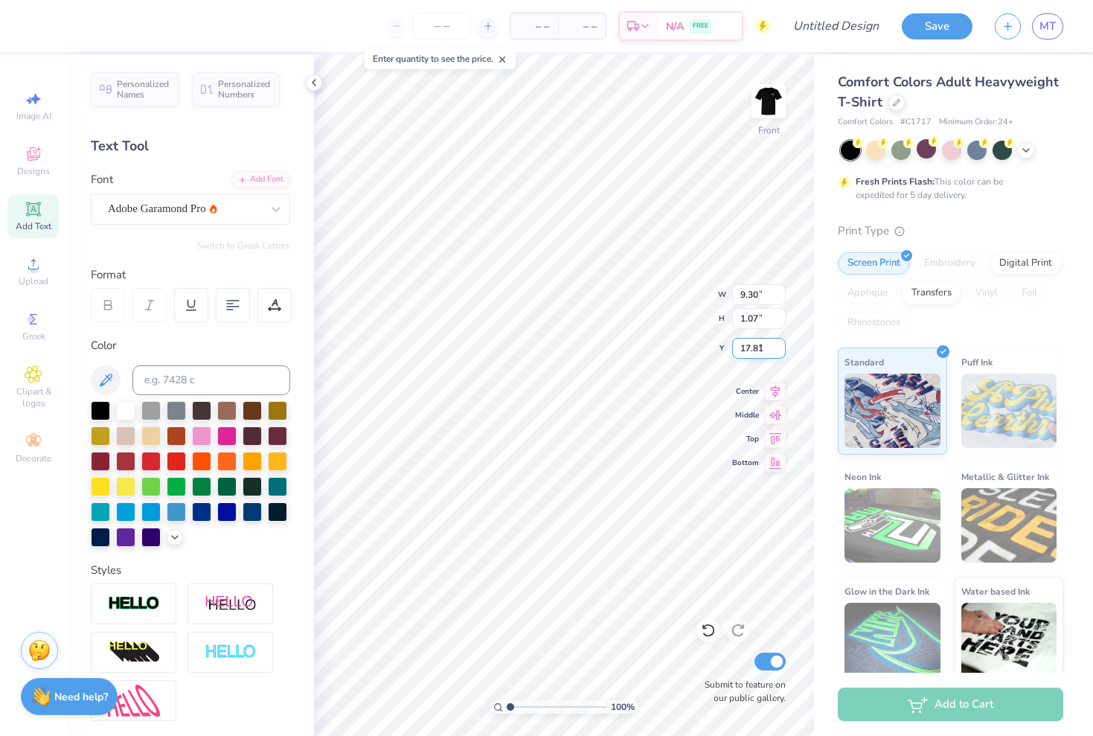
click at [780, 344] on input "17.81" at bounding box center [759, 348] width 54 height 21
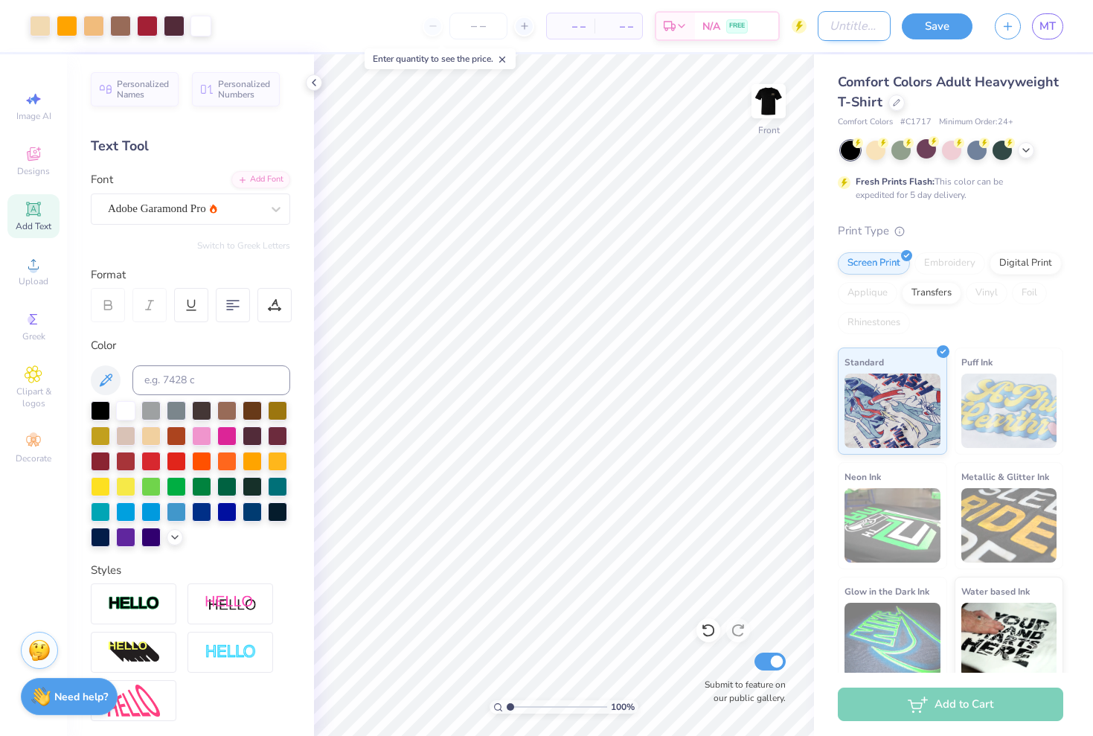
click at [829, 26] on input "Design Title" at bounding box center [854, 26] width 73 height 30
click at [774, 109] on img at bounding box center [769, 101] width 60 height 60
click at [762, 105] on img at bounding box center [769, 101] width 60 height 60
click at [775, 102] on img at bounding box center [769, 101] width 60 height 60
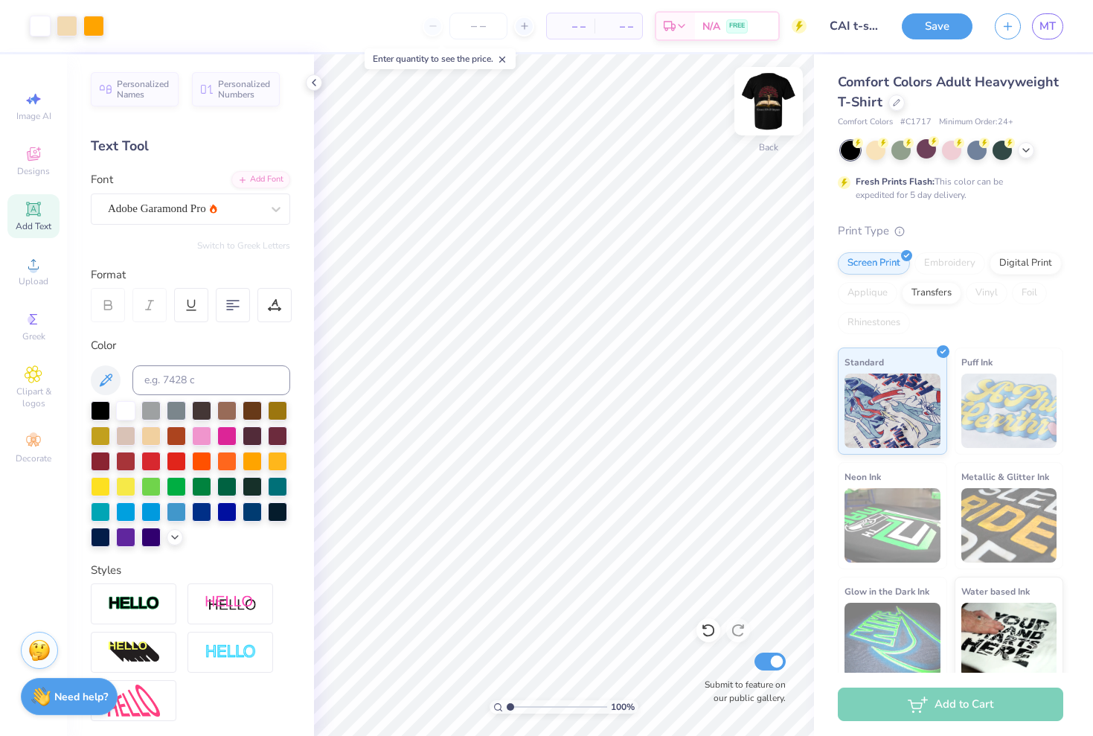
click at [767, 68] on div at bounding box center [768, 101] width 68 height 68
drag, startPoint x: 767, startPoint y: 68, endPoint x: 766, endPoint y: 92, distance: 23.8
click at [766, 92] on img at bounding box center [769, 101] width 60 height 60
click at [919, 36] on button "Save" at bounding box center [937, 24] width 71 height 26
click at [923, 20] on div "Save" at bounding box center [937, 26] width 71 height 26
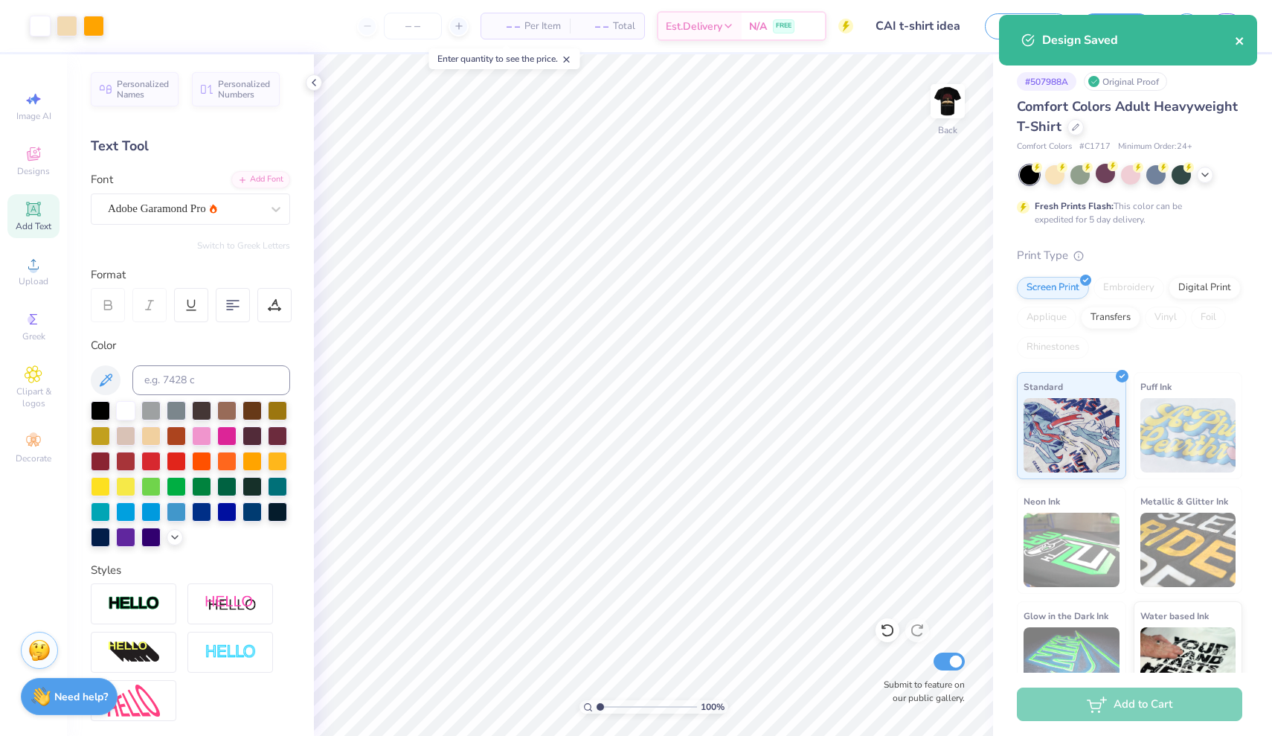
click at [1092, 36] on icon "close" at bounding box center [1240, 41] width 10 height 12
